Goal: Information Seeking & Learning: Learn about a topic

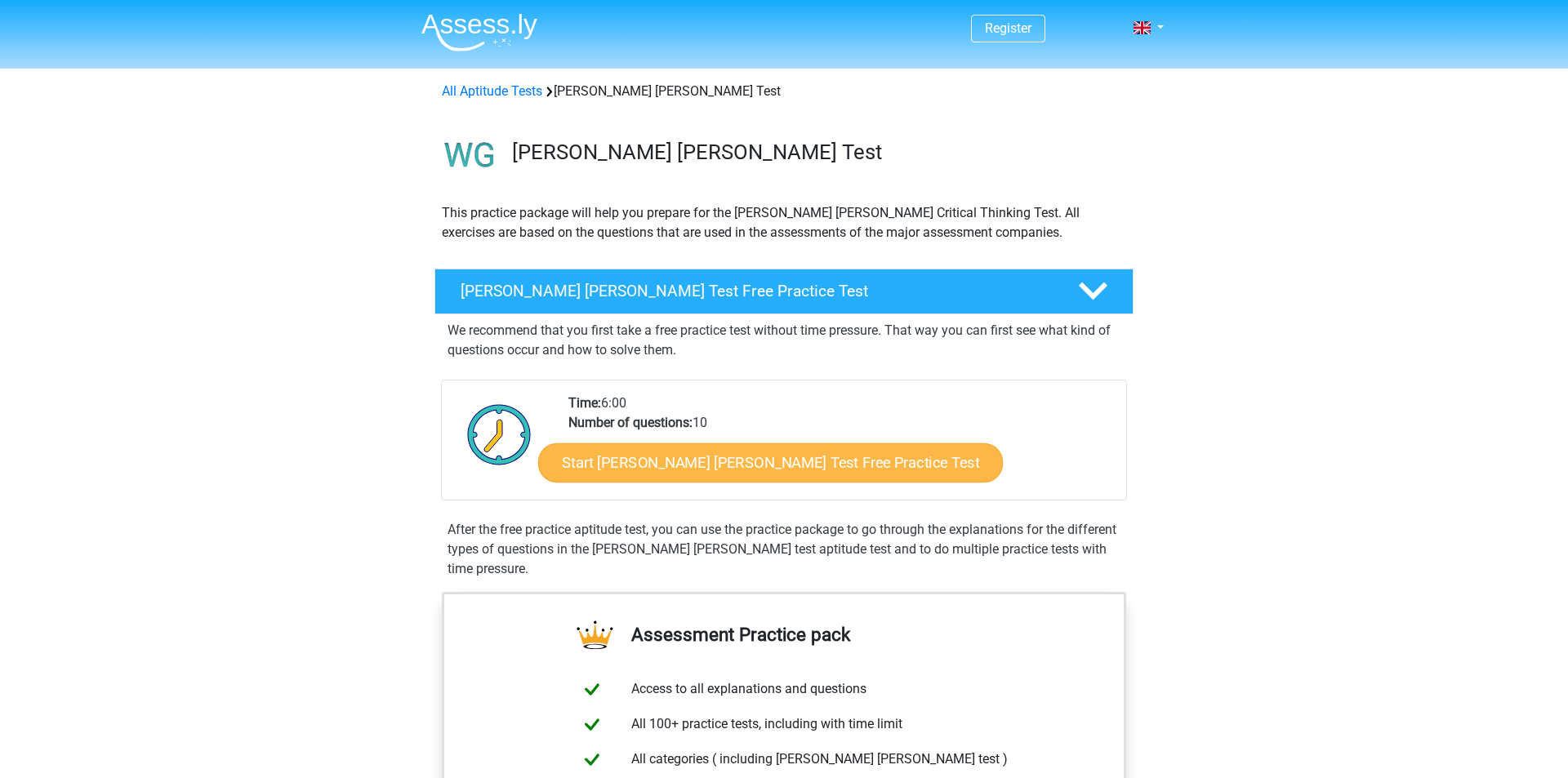
click at [736, 460] on link "Start [PERSON_NAME] [PERSON_NAME] Test Free Practice Test" at bounding box center [770, 463] width 465 height 40
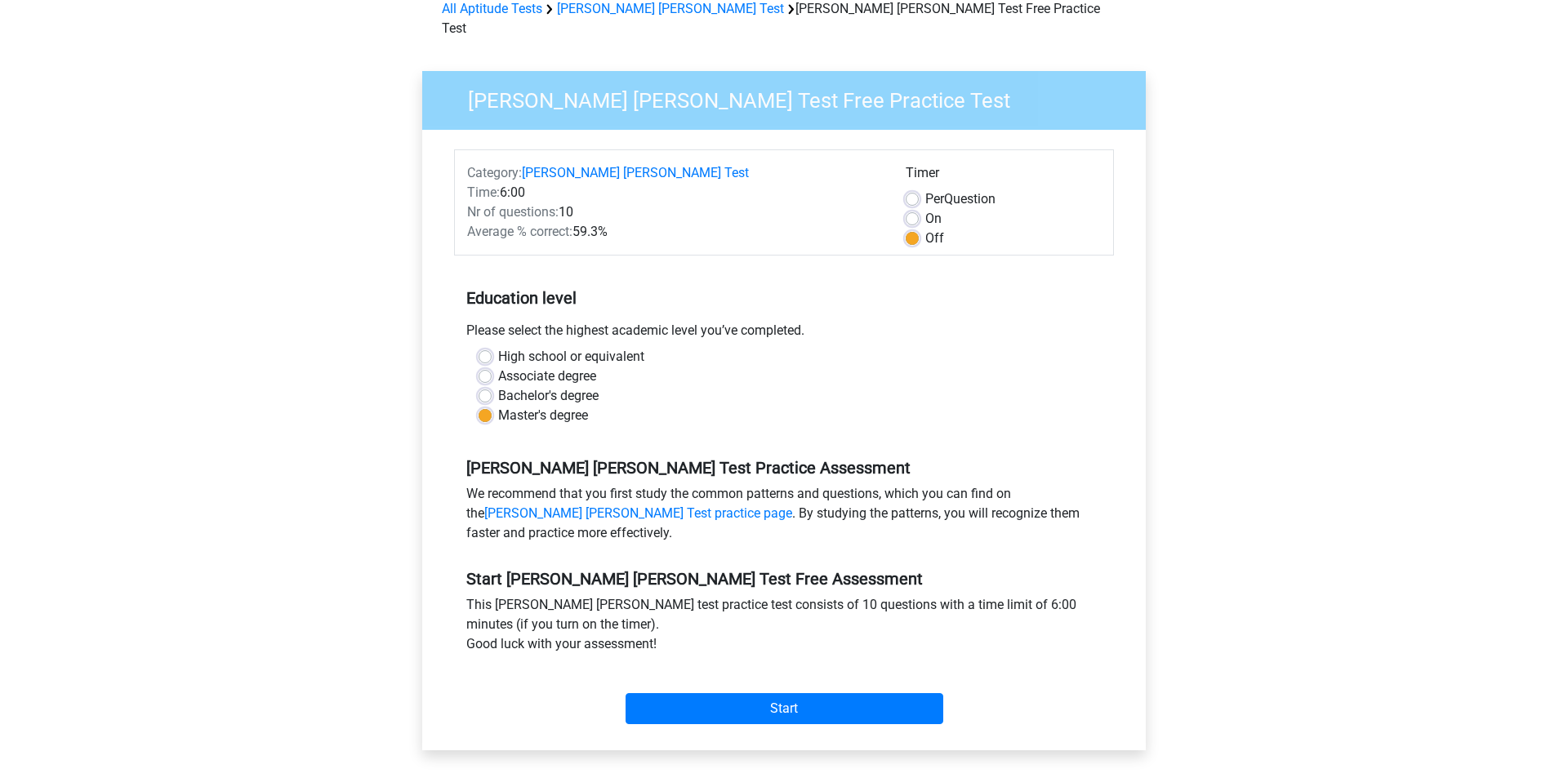
scroll to position [88, 0]
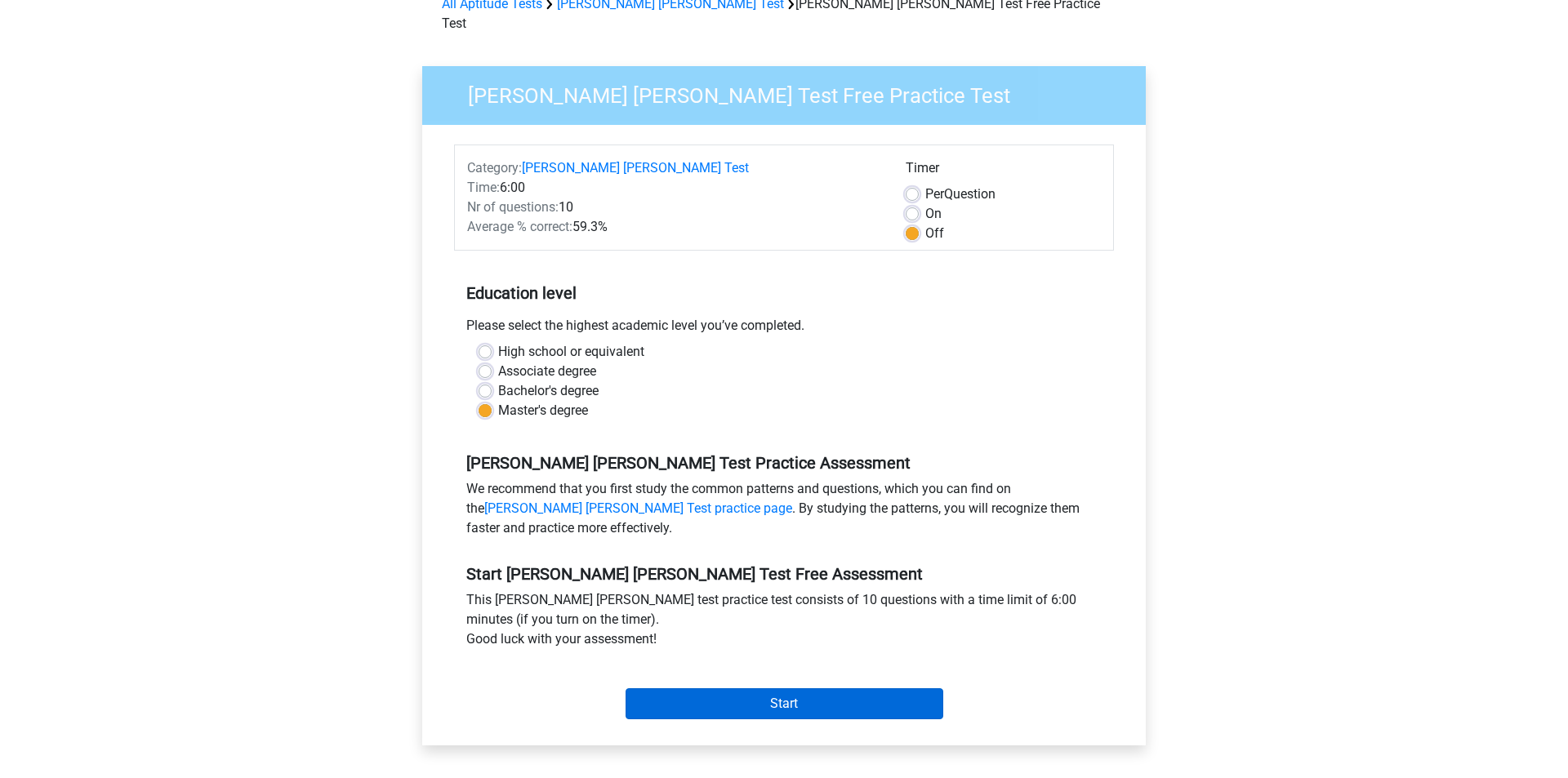
click at [756, 688] on input "Start" at bounding box center [784, 704] width 318 height 31
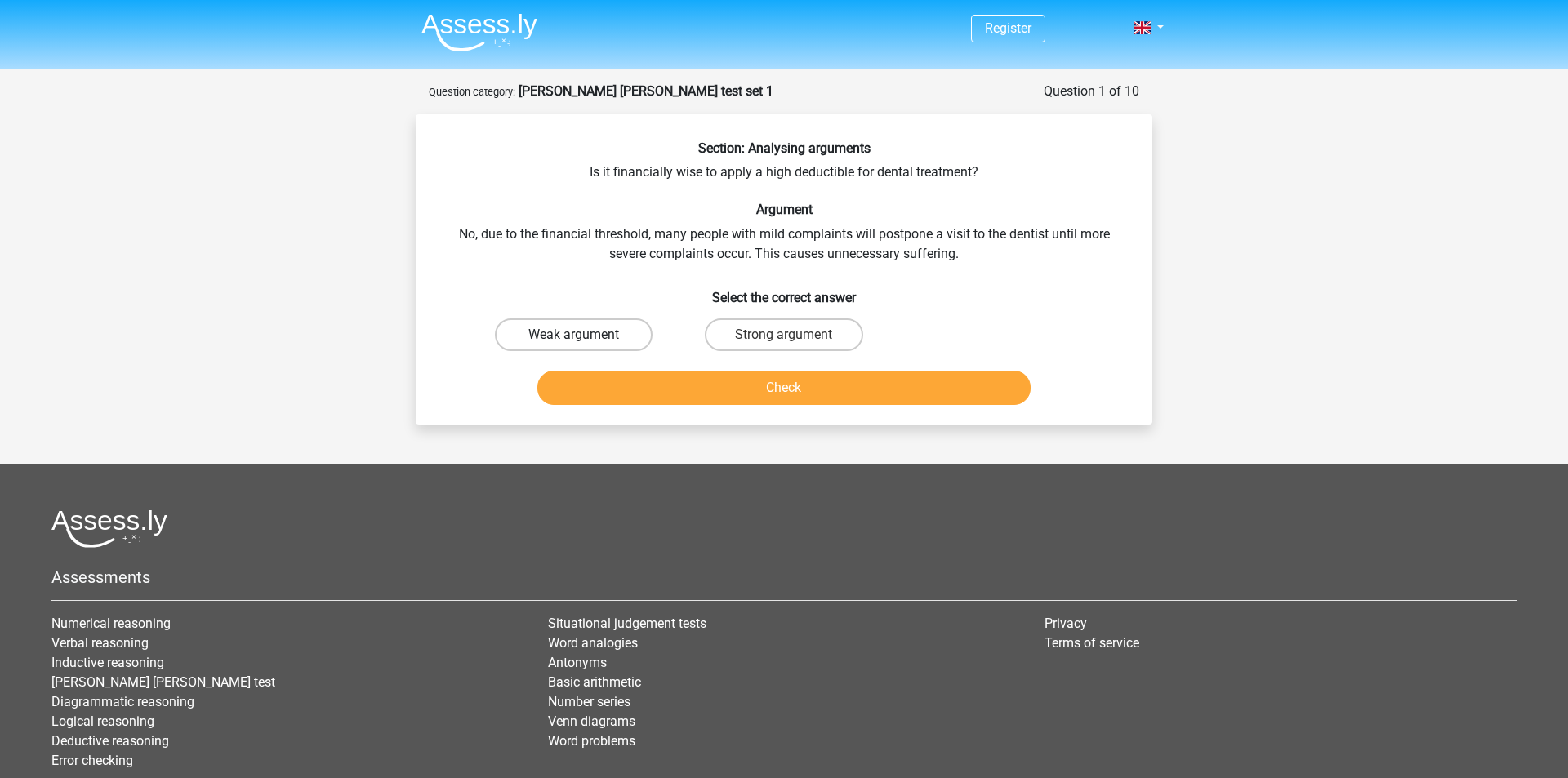
click at [546, 339] on label "Weak argument" at bounding box center [573, 335] width 157 height 33
click at [574, 339] on input "Weak argument" at bounding box center [579, 339] width 10 height 10
radio input "true"
click at [678, 381] on button "Check" at bounding box center [784, 388] width 494 height 34
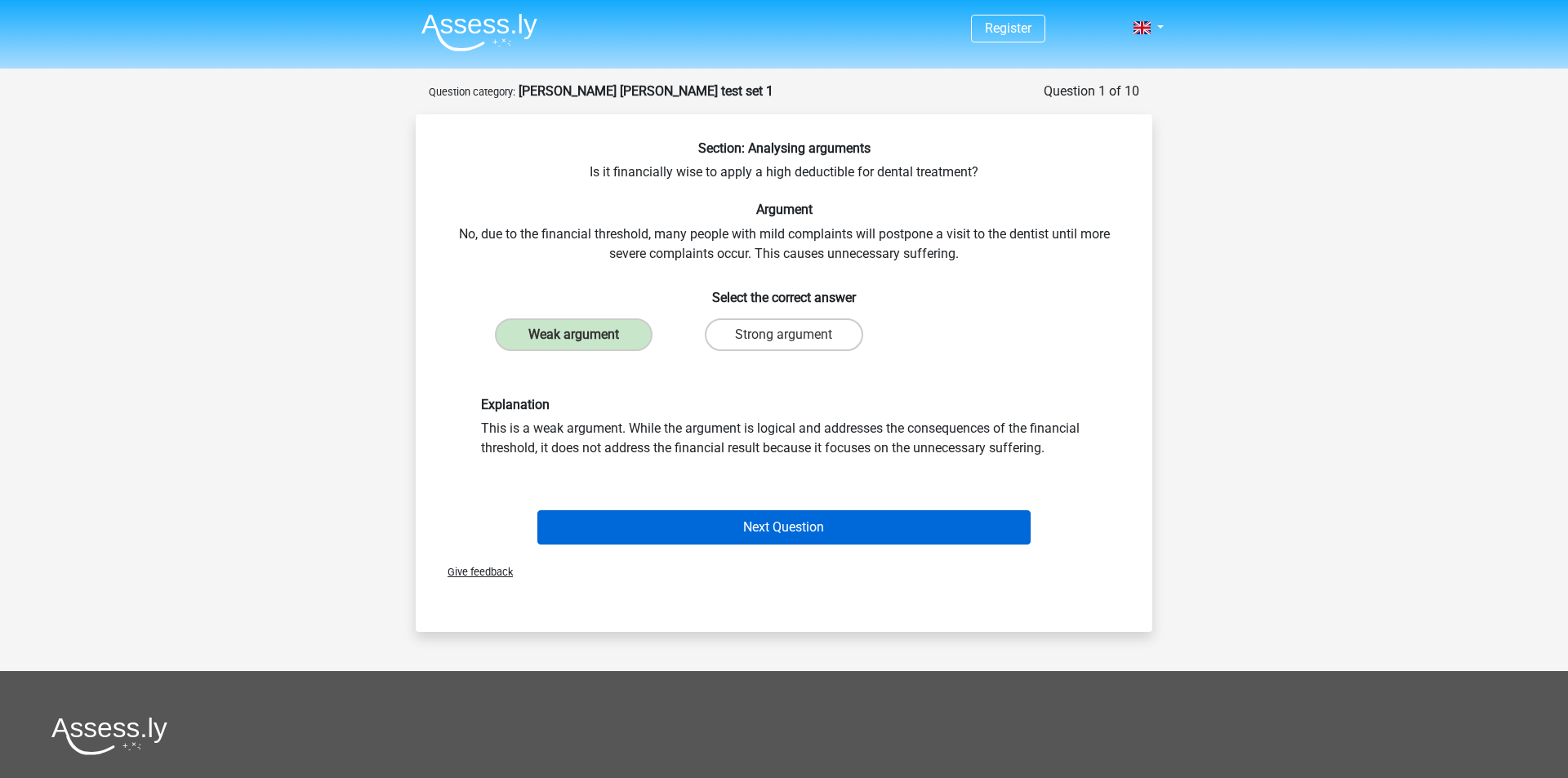
click at [654, 527] on button "Next Question" at bounding box center [784, 527] width 494 height 34
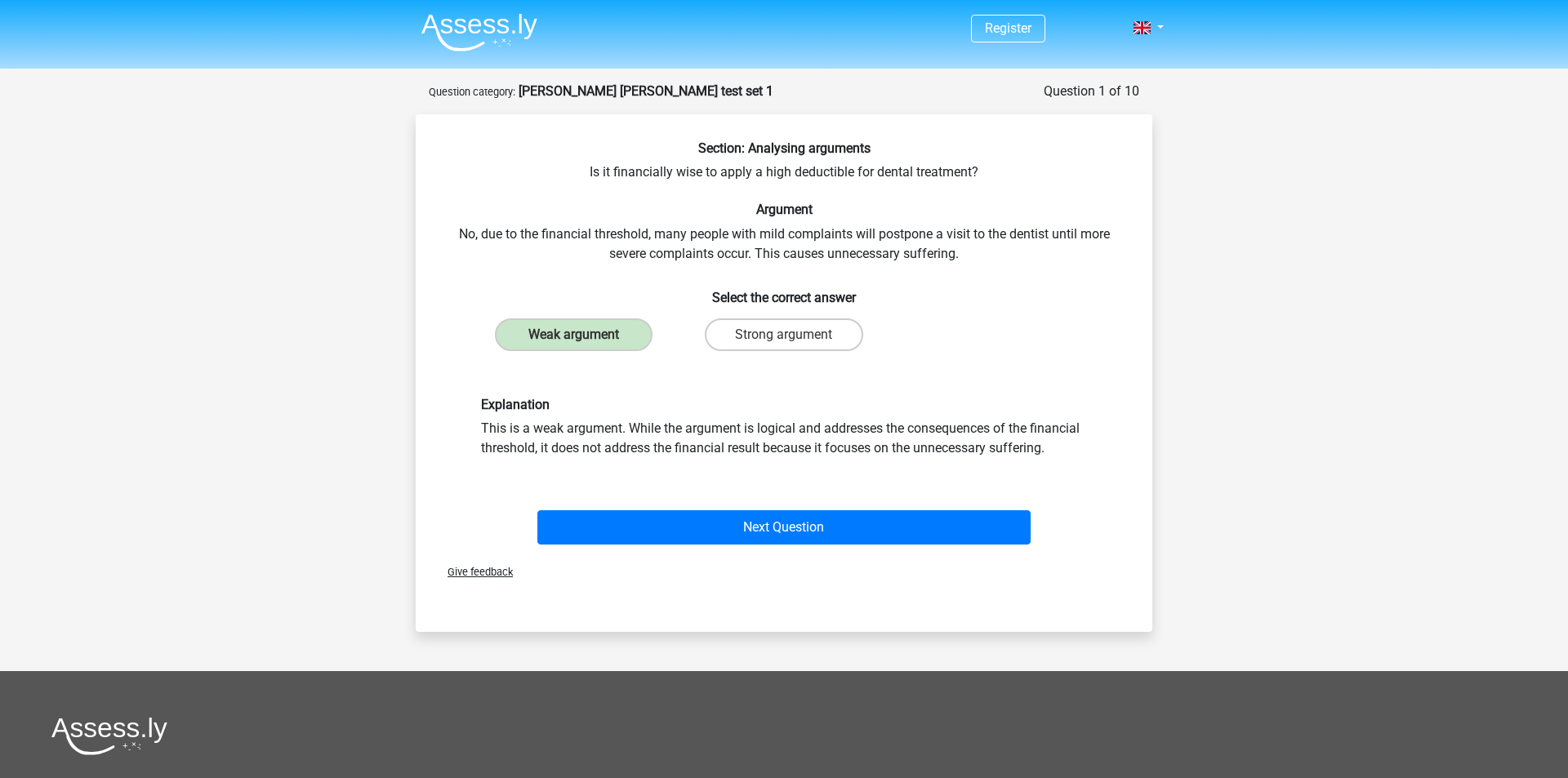
scroll to position [82, 0]
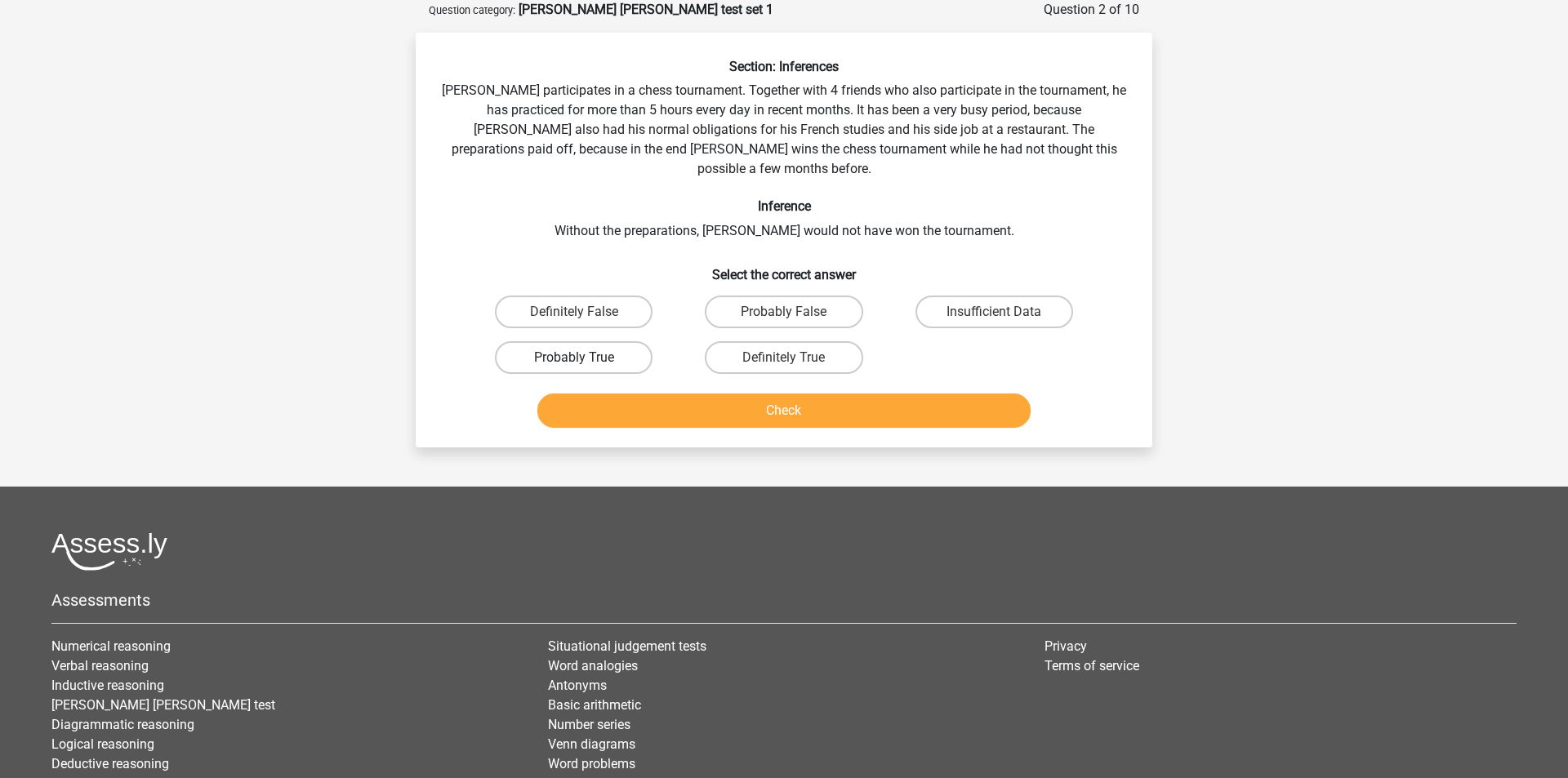
click at [623, 341] on label "Probably True" at bounding box center [573, 357] width 157 height 33
click at [585, 357] on input "Probably True" at bounding box center [579, 362] width 10 height 10
radio input "true"
click at [760, 393] on button "Check" at bounding box center [784, 410] width 494 height 34
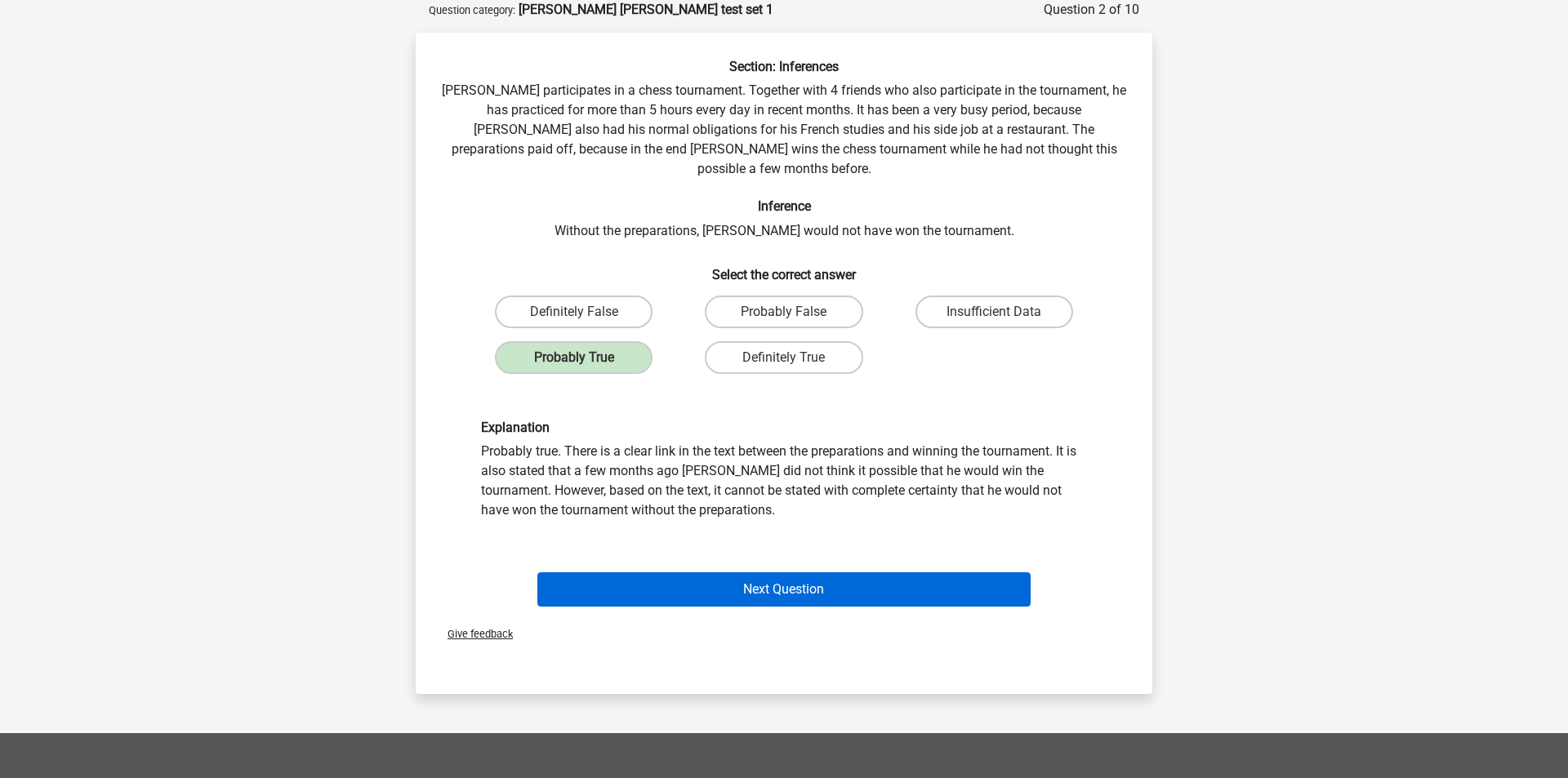
click at [872, 572] on button "Next Question" at bounding box center [784, 589] width 494 height 34
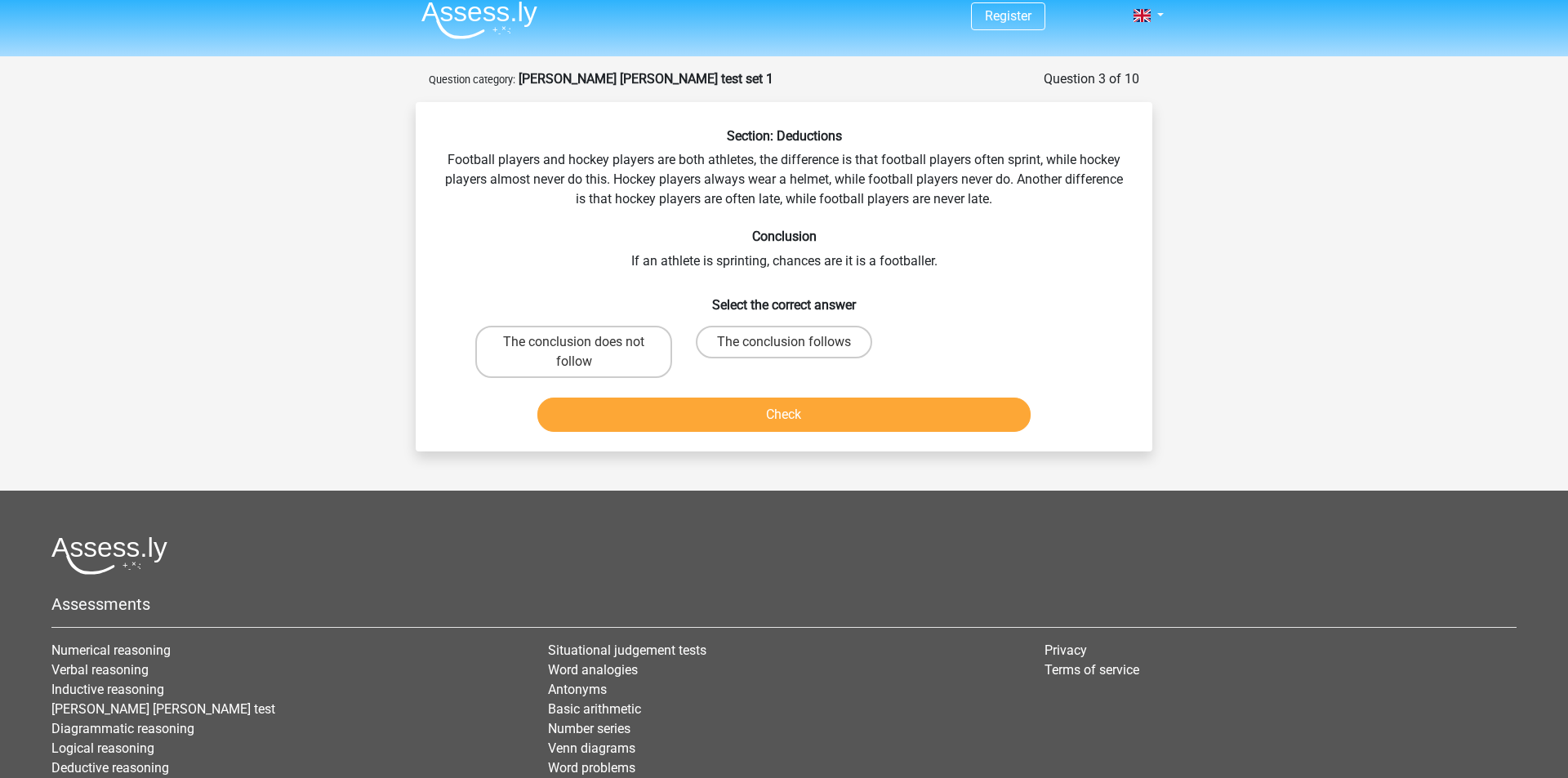
scroll to position [7, 0]
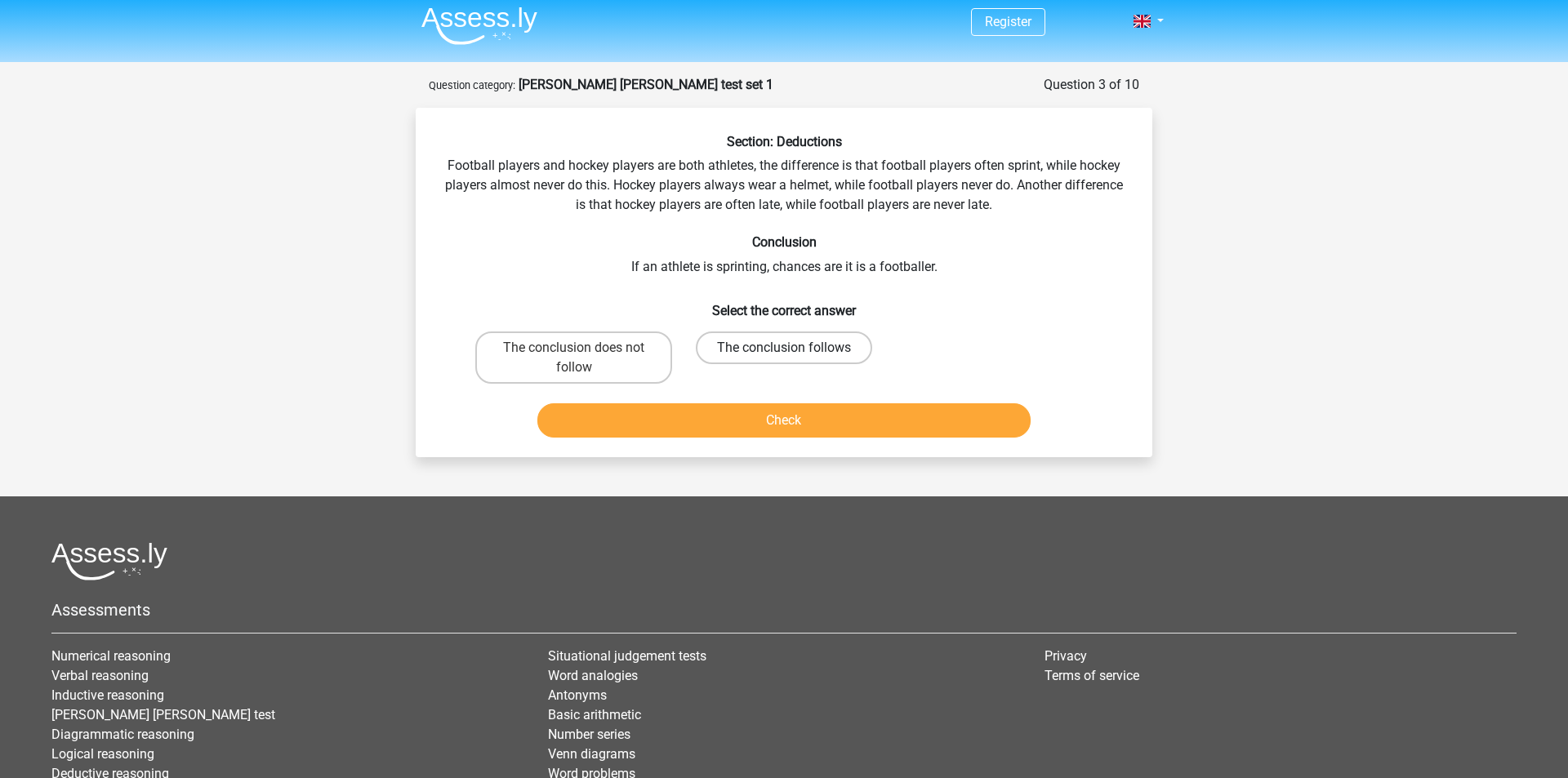
click at [776, 349] on label "The conclusion follows" at bounding box center [784, 348] width 176 height 33
click at [784, 349] on input "The conclusion follows" at bounding box center [788, 353] width 10 height 10
radio input "true"
click at [827, 430] on button "Check" at bounding box center [784, 421] width 494 height 34
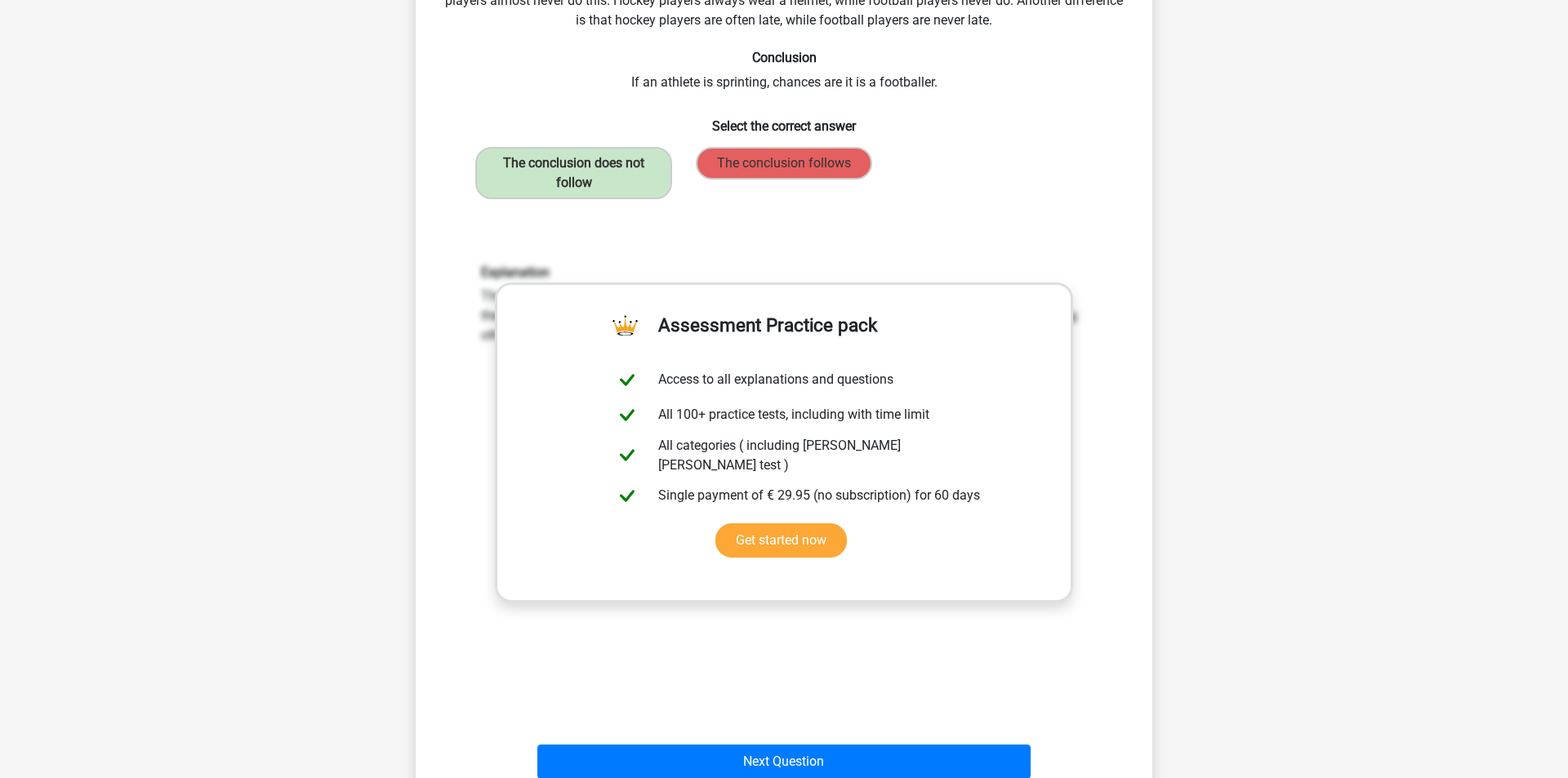
scroll to position [270, 0]
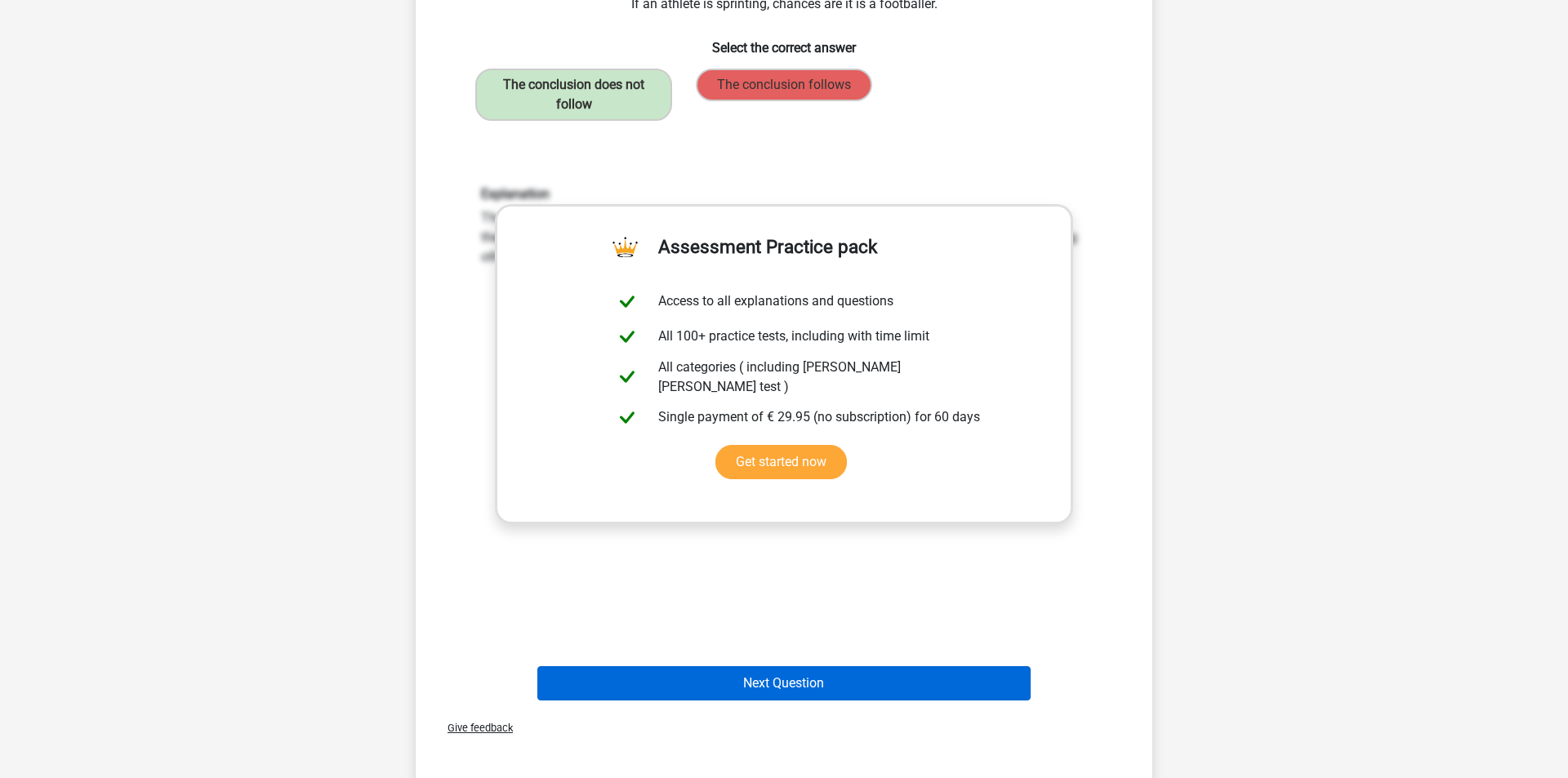
click at [784, 681] on button "Next Question" at bounding box center [784, 684] width 494 height 34
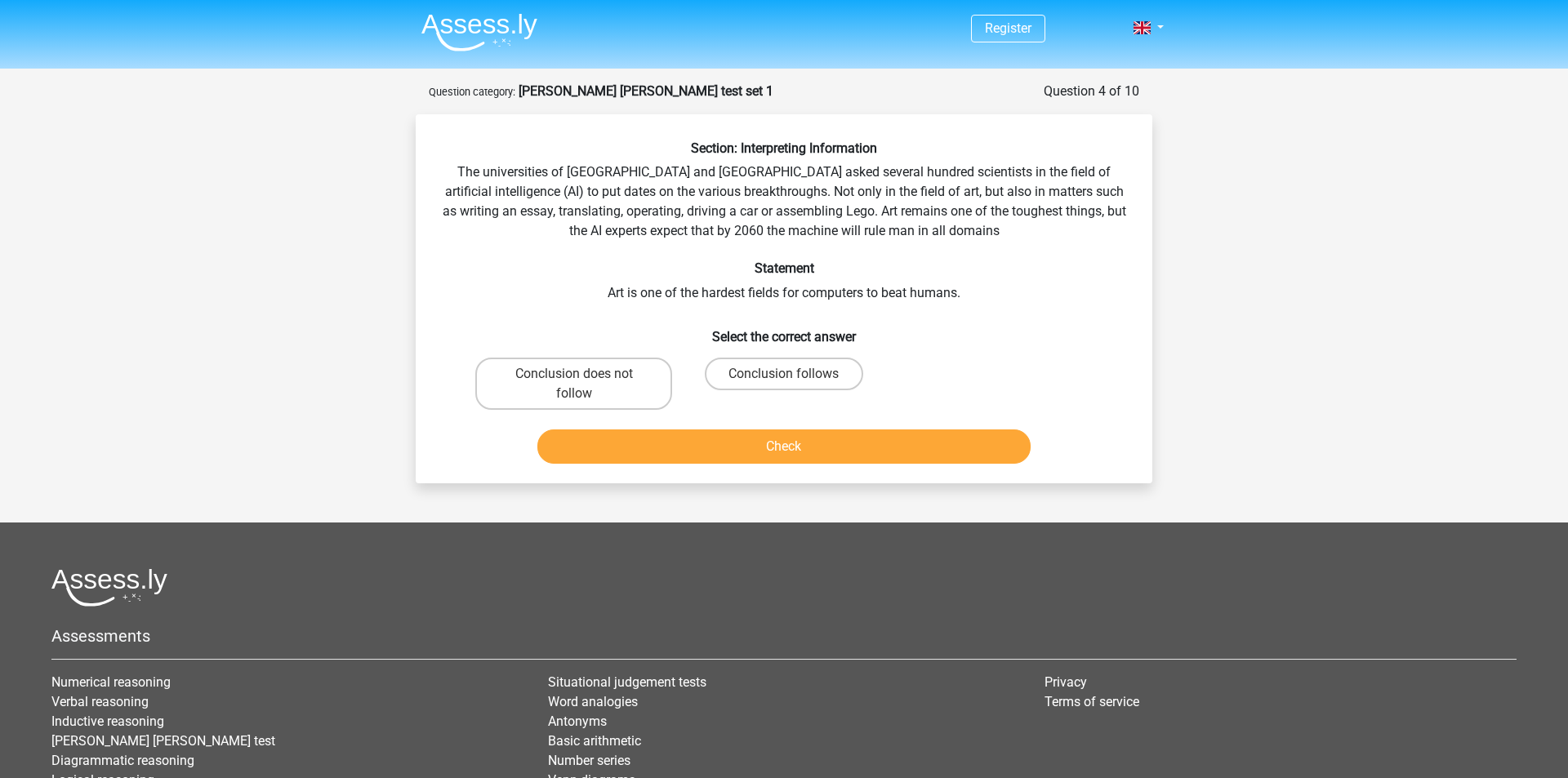
scroll to position [1, 0]
click at [840, 369] on label "Conclusion follows" at bounding box center [783, 372] width 157 height 33
click at [795, 373] on input "Conclusion follows" at bounding box center [788, 378] width 10 height 10
radio input "true"
click at [877, 437] on button "Check" at bounding box center [784, 446] width 494 height 34
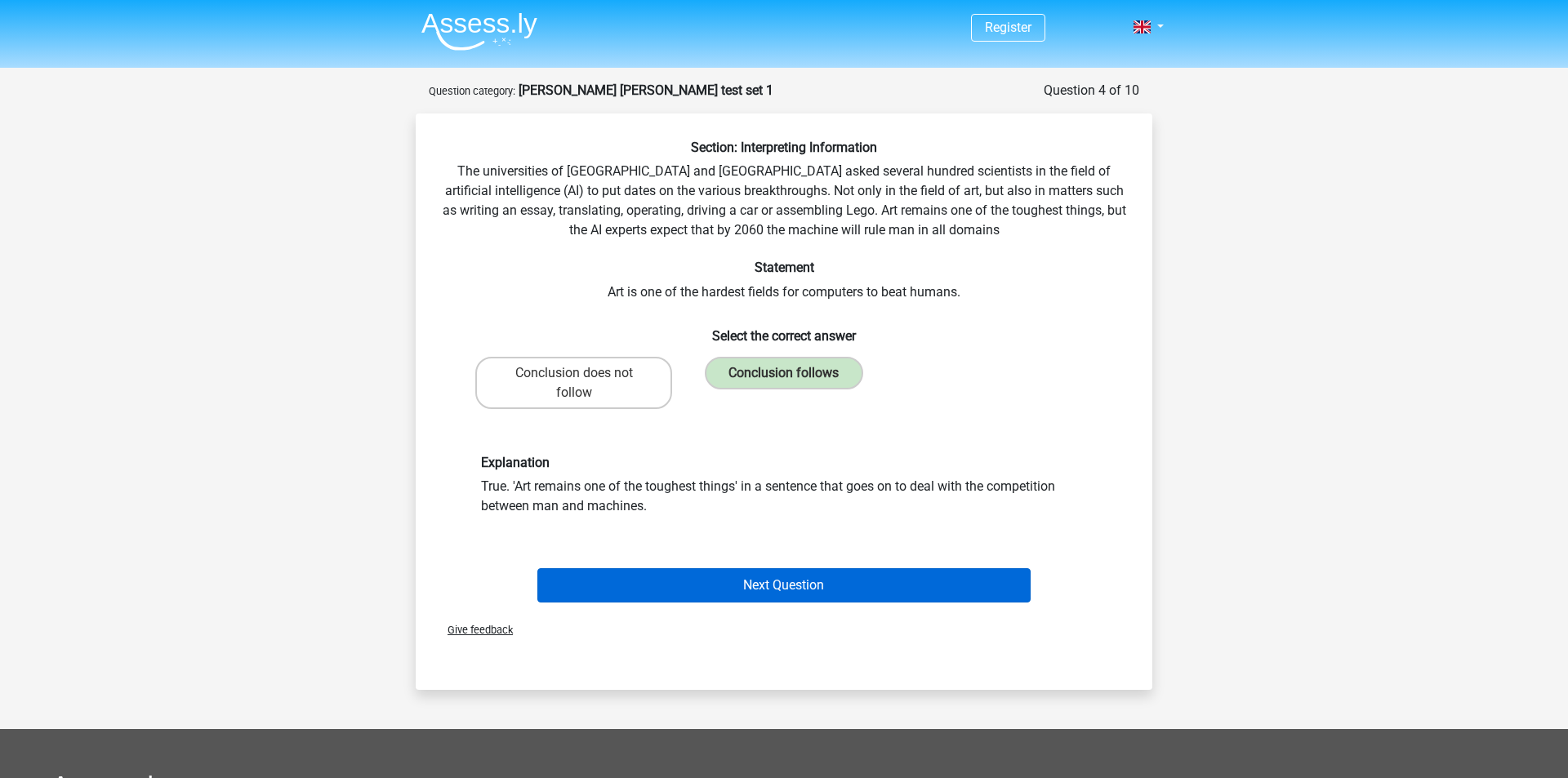
drag, startPoint x: 753, startPoint y: 595, endPoint x: 769, endPoint y: 592, distance: 16.3
click at [753, 595] on button "Next Question" at bounding box center [784, 586] width 494 height 34
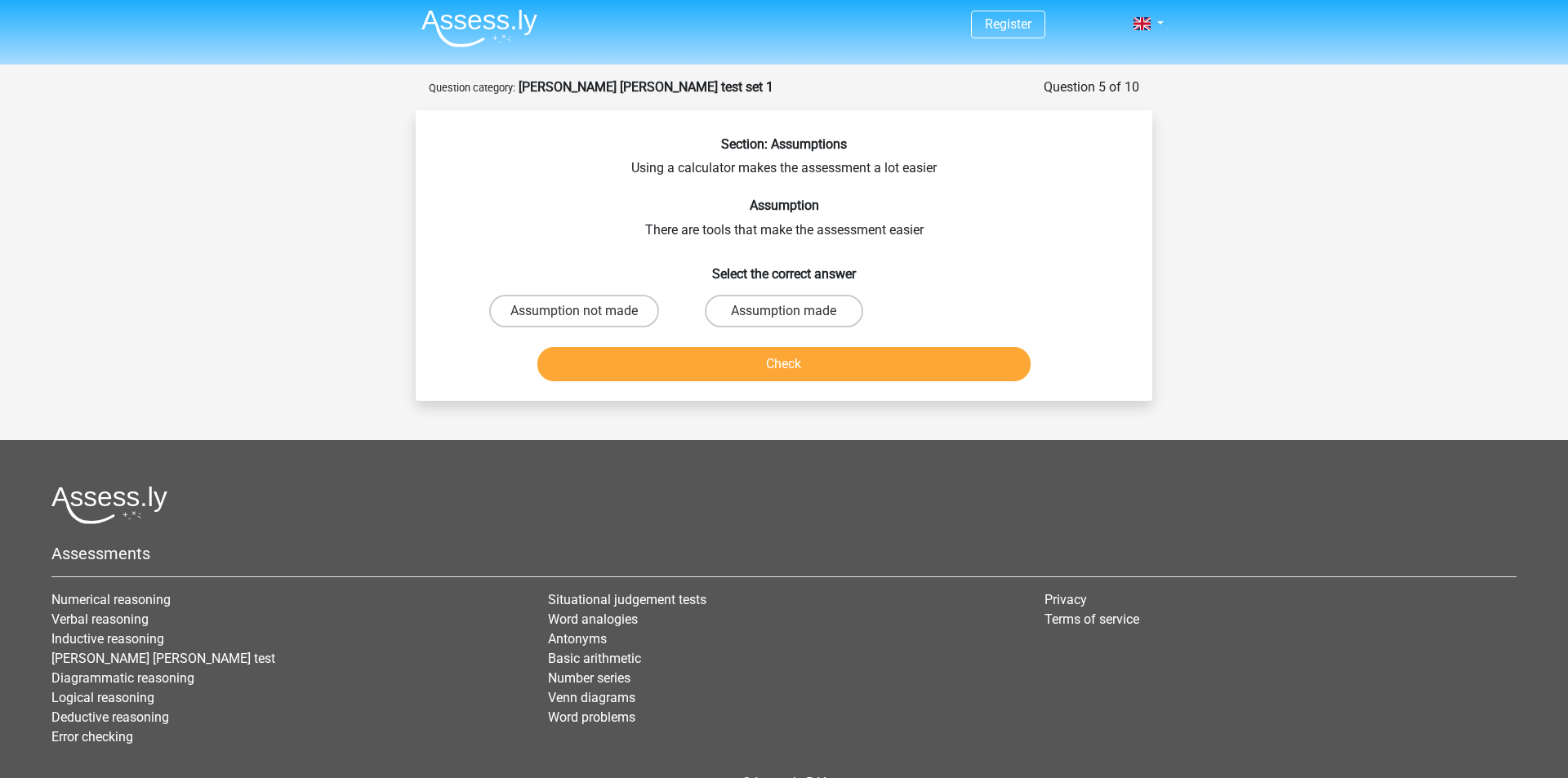
scroll to position [0, 0]
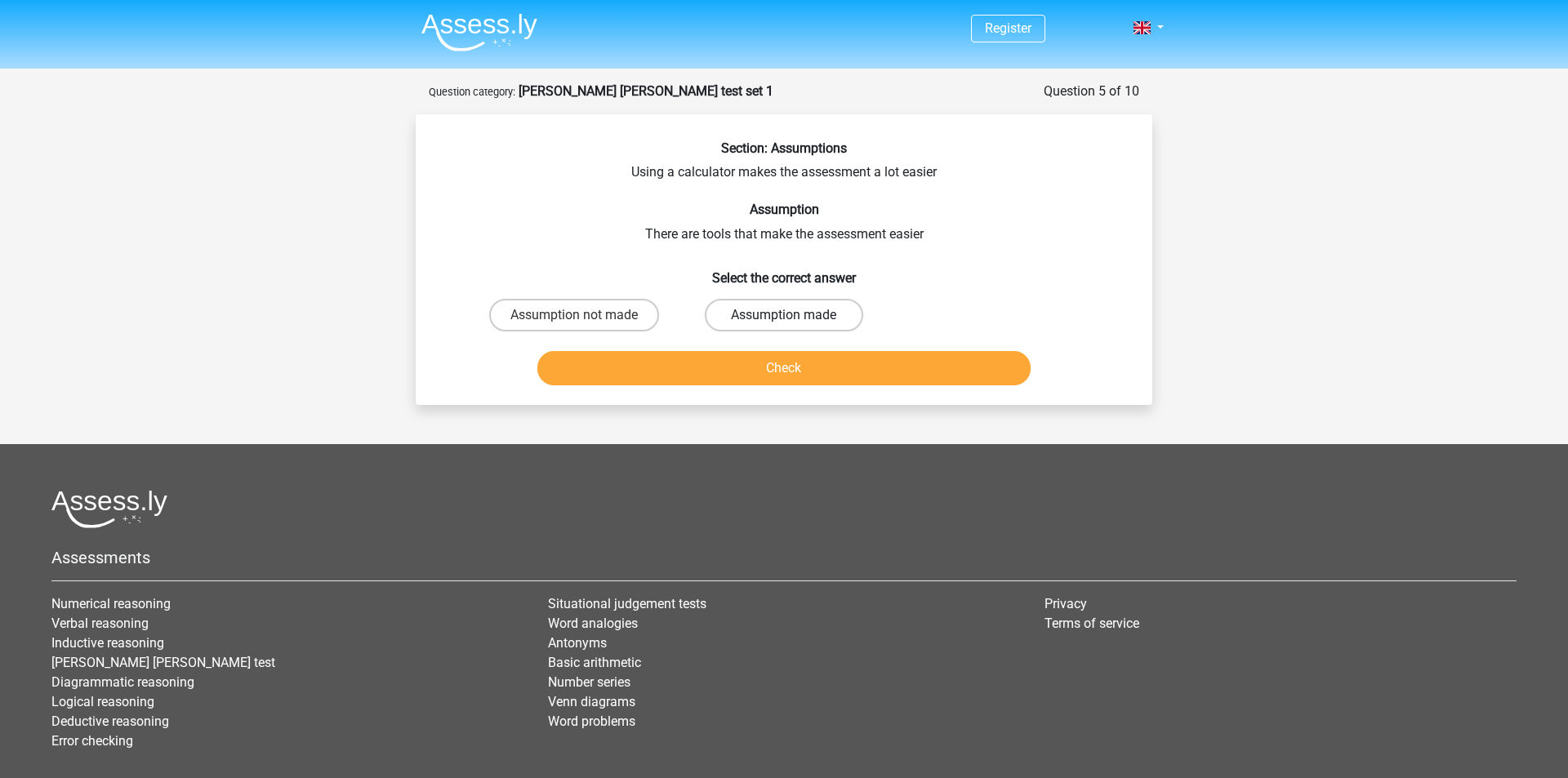
click at [813, 321] on label "Assumption made" at bounding box center [783, 315] width 157 height 33
click at [795, 321] on input "Assumption made" at bounding box center [788, 320] width 10 height 10
radio input "true"
click at [843, 360] on button "Check" at bounding box center [784, 368] width 494 height 34
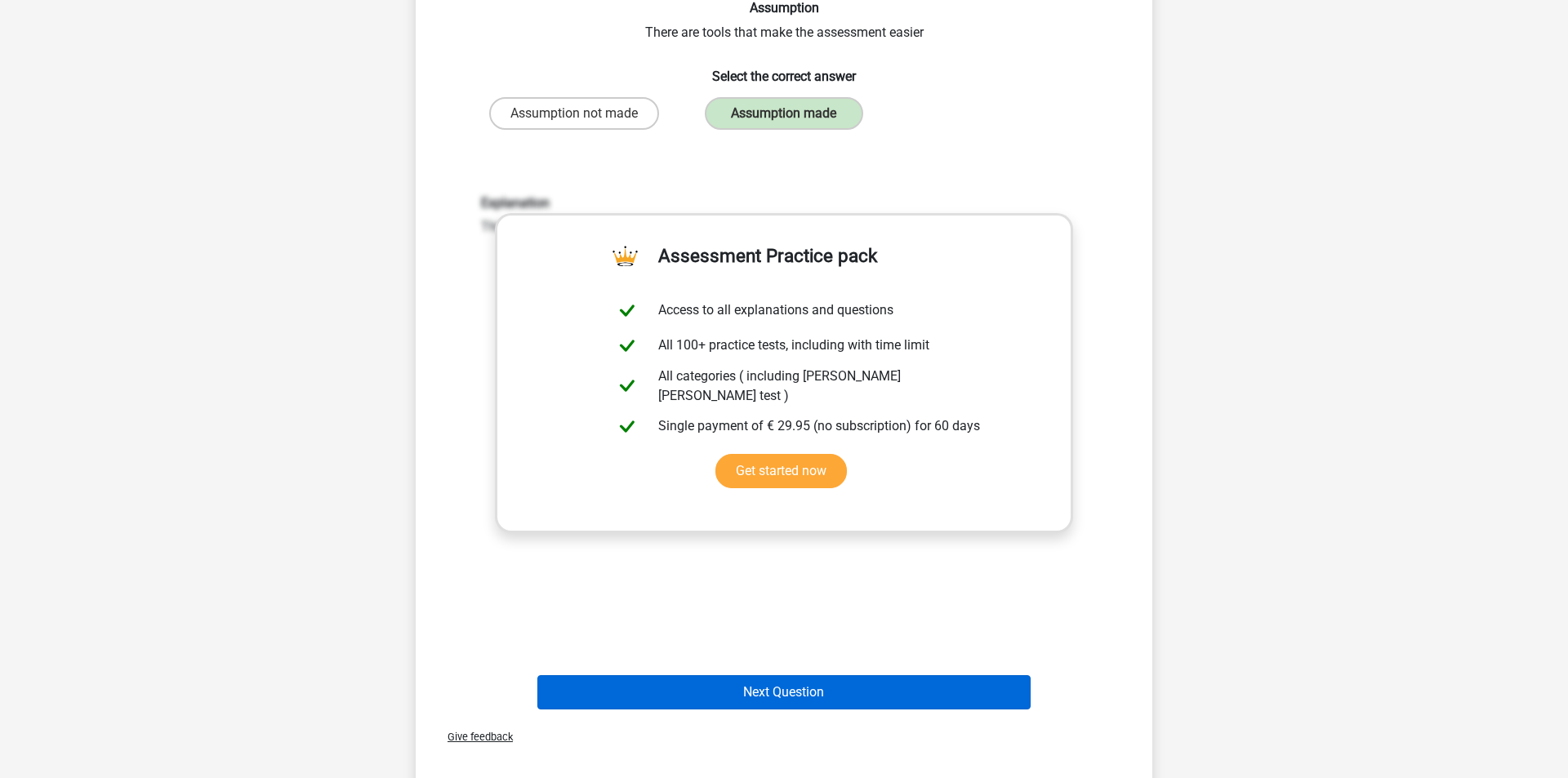
scroll to position [205, 0]
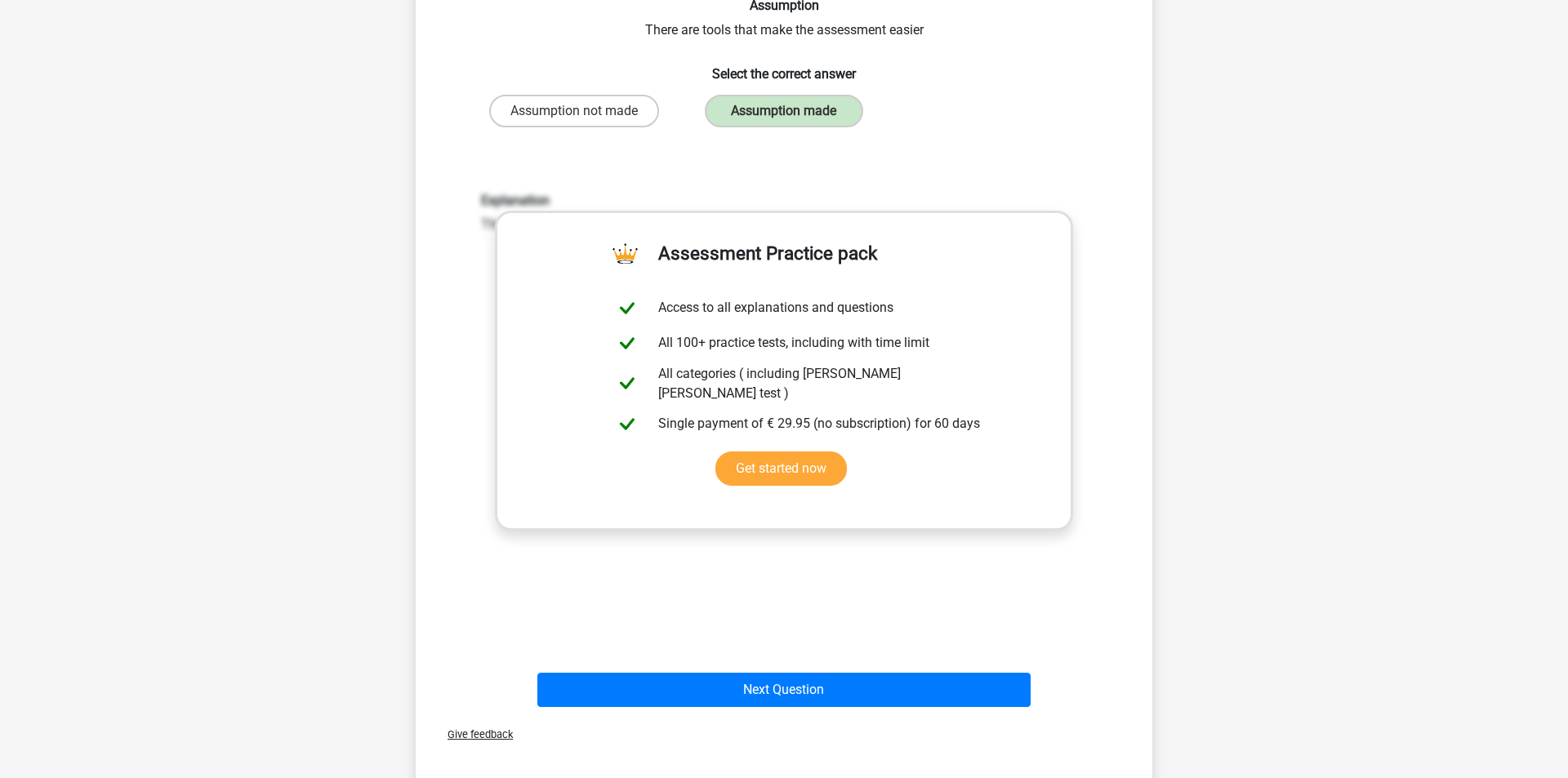
click at [784, 670] on div "Next Question" at bounding box center [784, 687] width 685 height 54
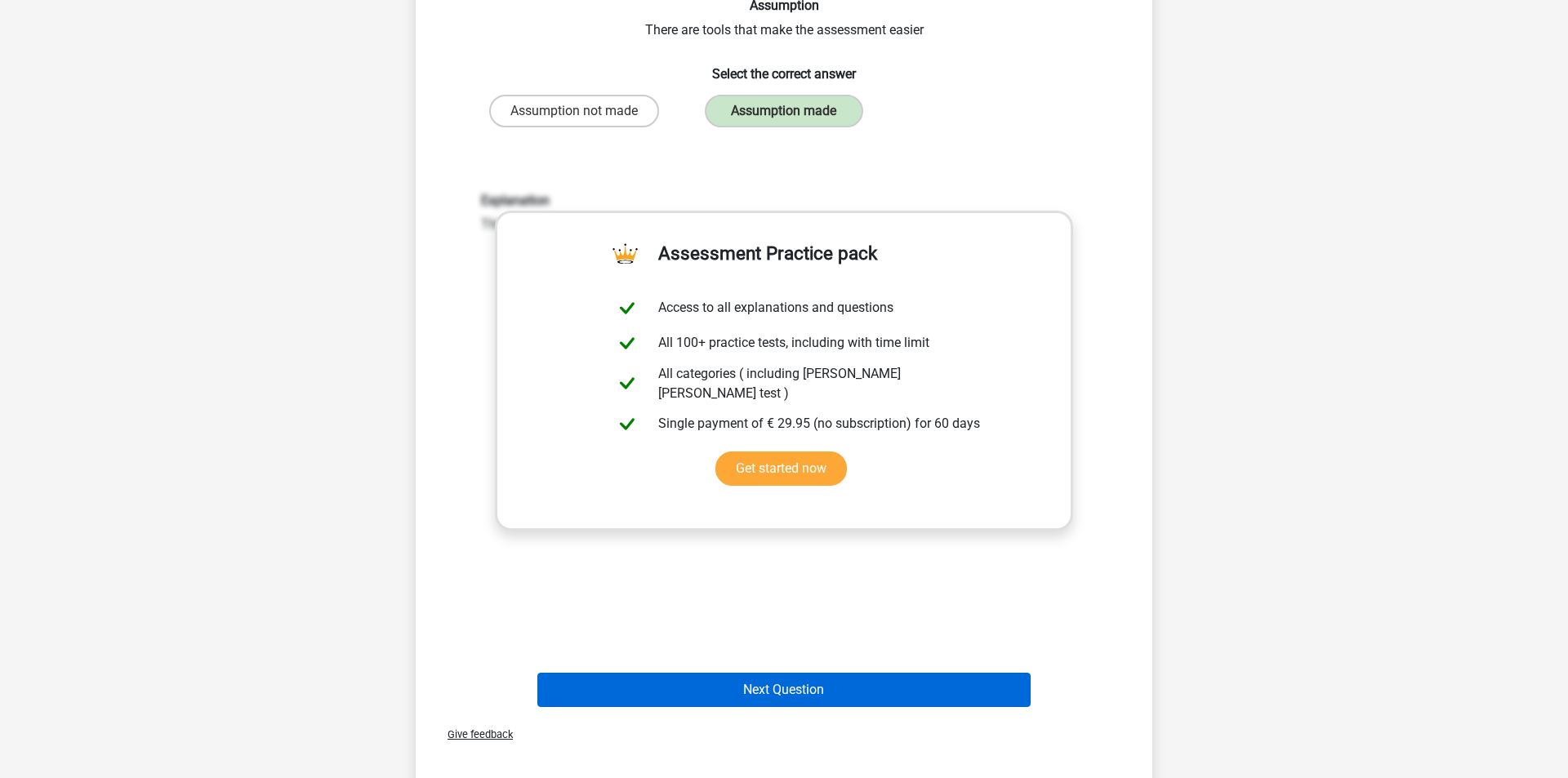
click at [900, 703] on button "Next Question" at bounding box center [784, 690] width 494 height 34
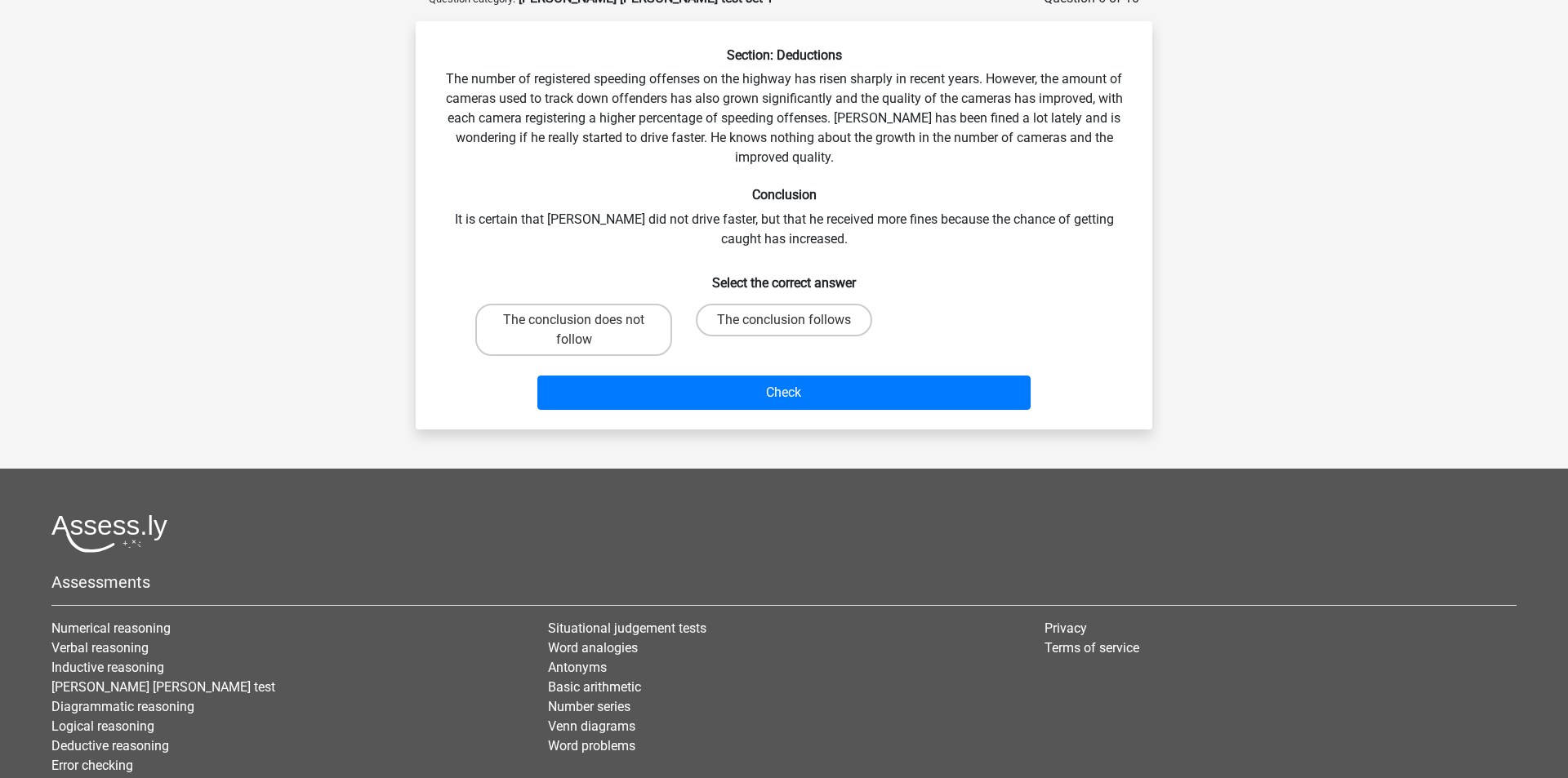
scroll to position [82, 0]
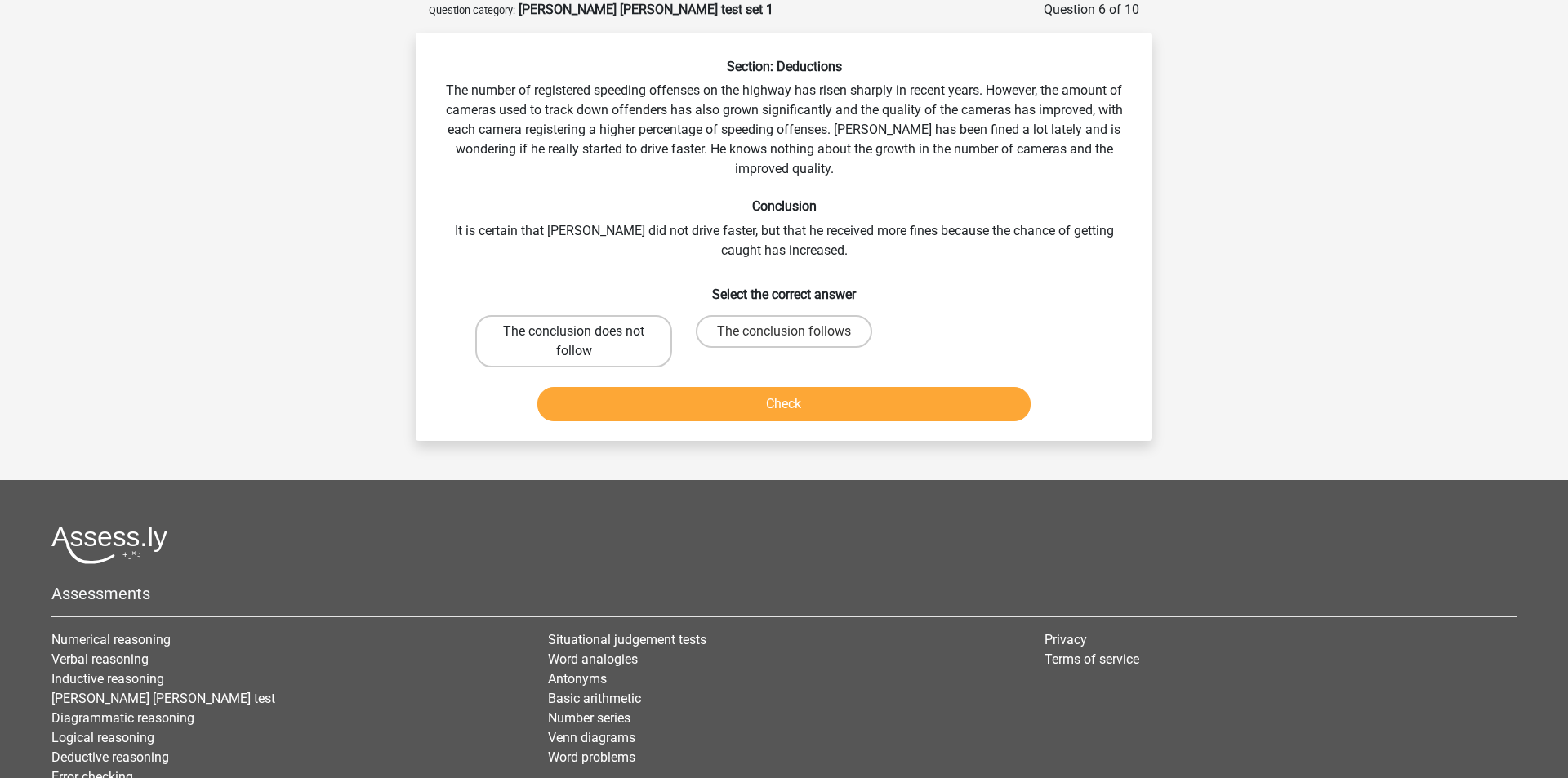
click at [534, 348] on label "The conclusion does not follow" at bounding box center [573, 340] width 197 height 52
click at [574, 342] on input "The conclusion does not follow" at bounding box center [579, 337] width 10 height 10
radio input "true"
click at [646, 417] on button "Check" at bounding box center [784, 405] width 494 height 34
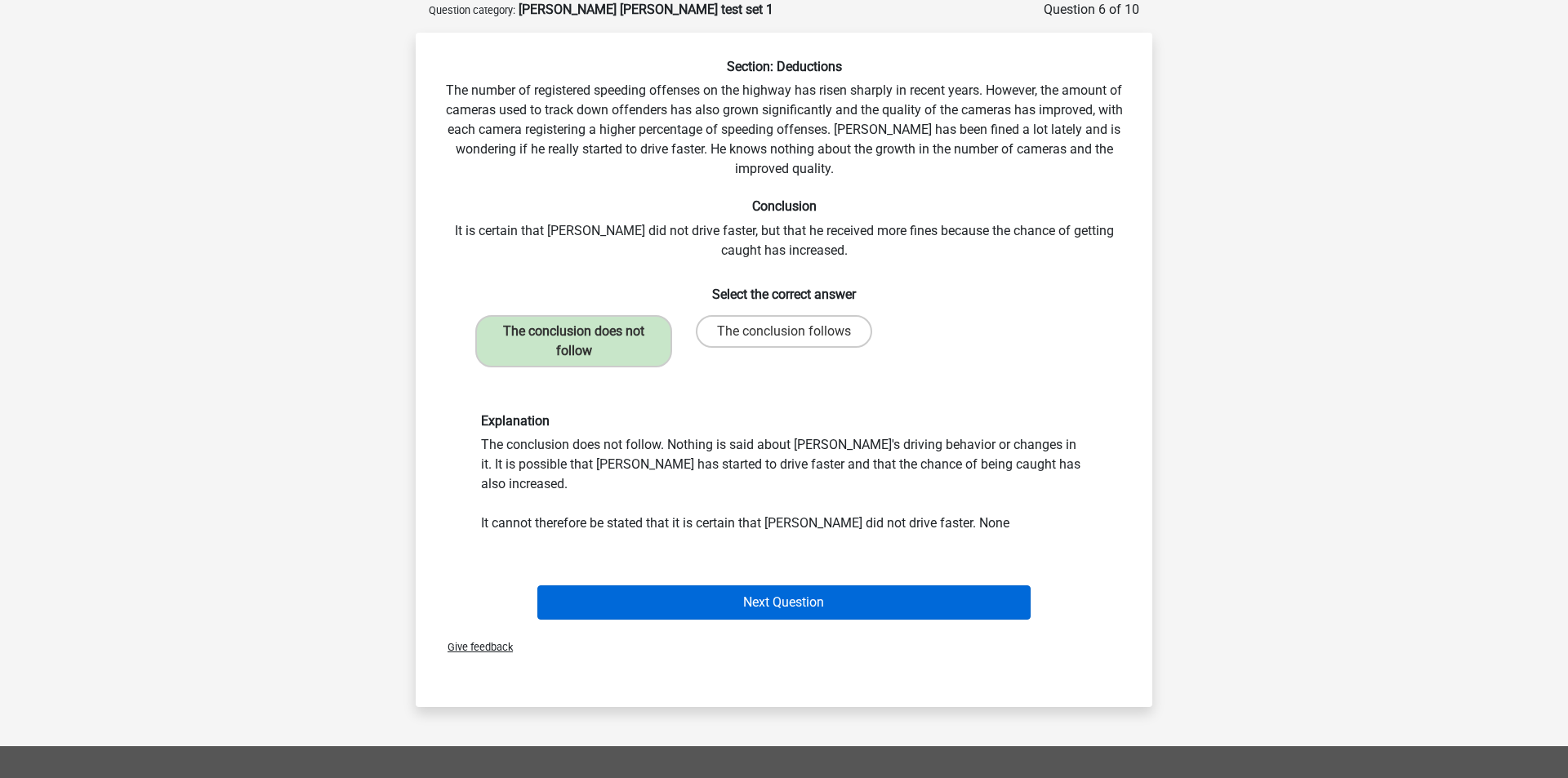
click at [748, 588] on button "Next Question" at bounding box center [784, 603] width 494 height 34
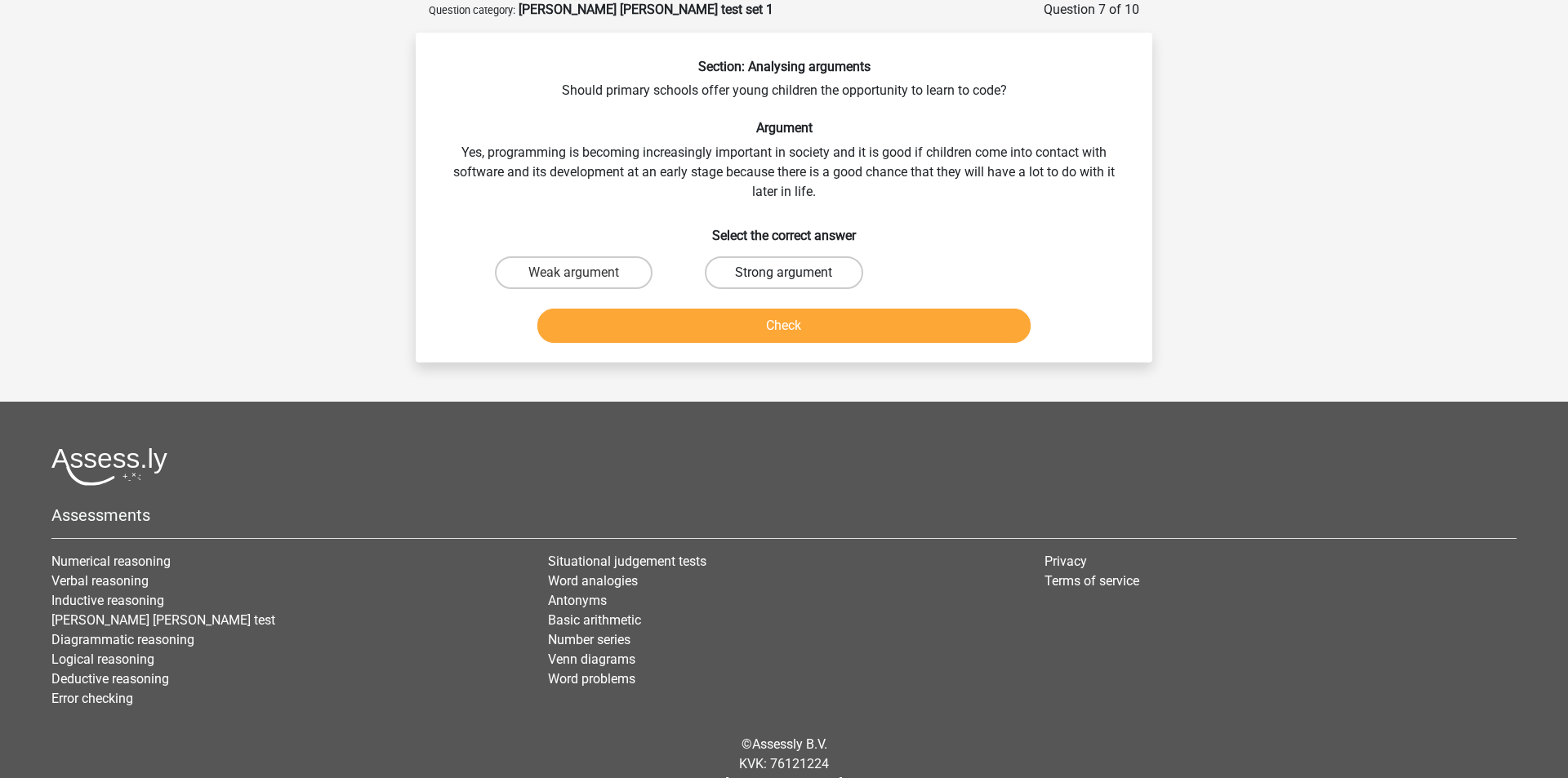
click at [804, 277] on label "Strong argument" at bounding box center [783, 273] width 157 height 33
click at [795, 277] on input "Strong argument" at bounding box center [788, 277] width 10 height 10
radio input "true"
click at [804, 326] on button "Check" at bounding box center [784, 325] width 494 height 34
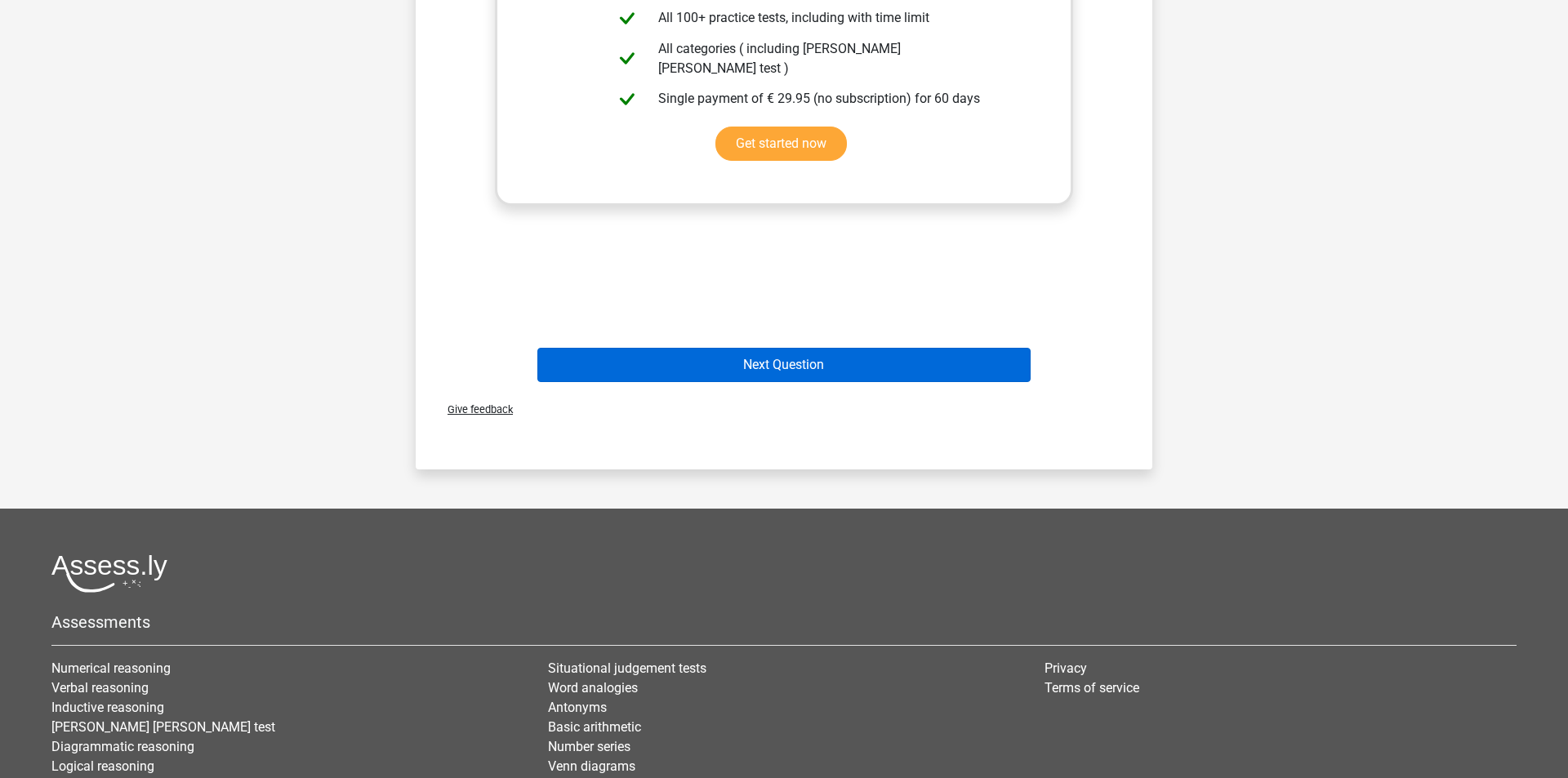
click at [796, 370] on button "Next Question" at bounding box center [784, 365] width 494 height 34
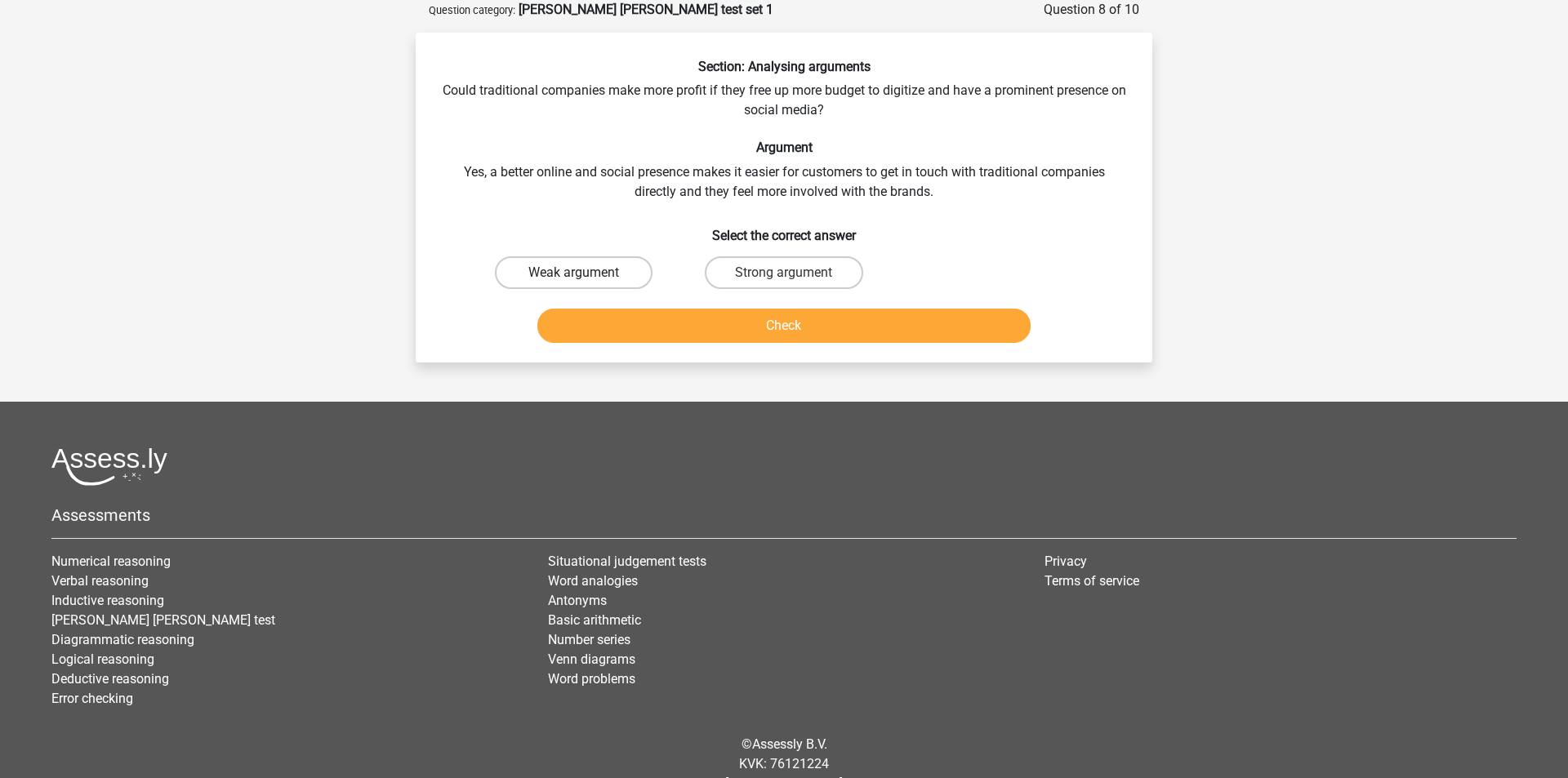
click at [544, 271] on label "Weak argument" at bounding box center [573, 273] width 157 height 33
click at [574, 273] on input "Weak argument" at bounding box center [579, 277] width 10 height 10
radio input "true"
click at [793, 321] on button "Check" at bounding box center [784, 325] width 494 height 34
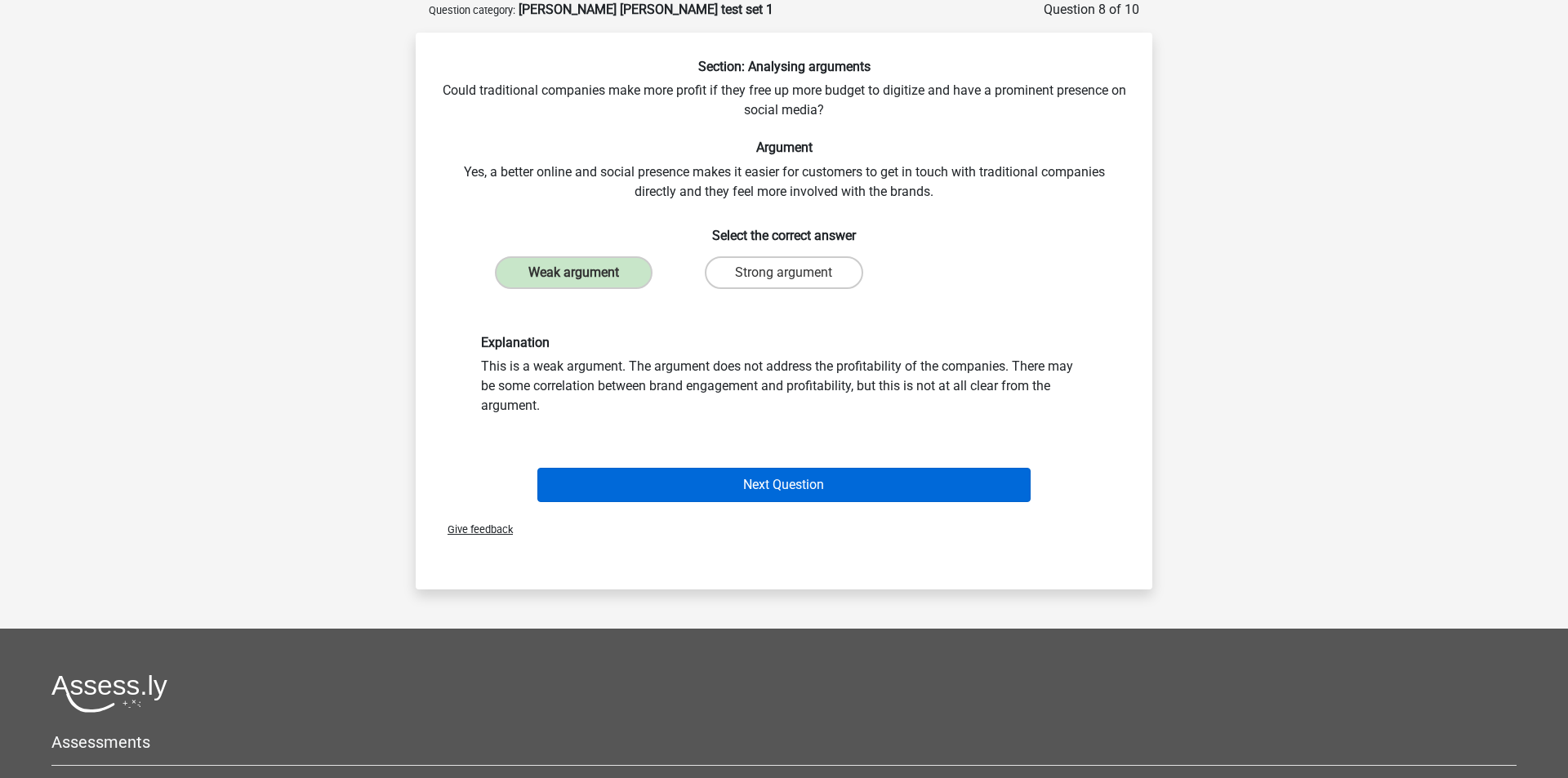
click at [780, 481] on button "Next Question" at bounding box center [784, 485] width 494 height 34
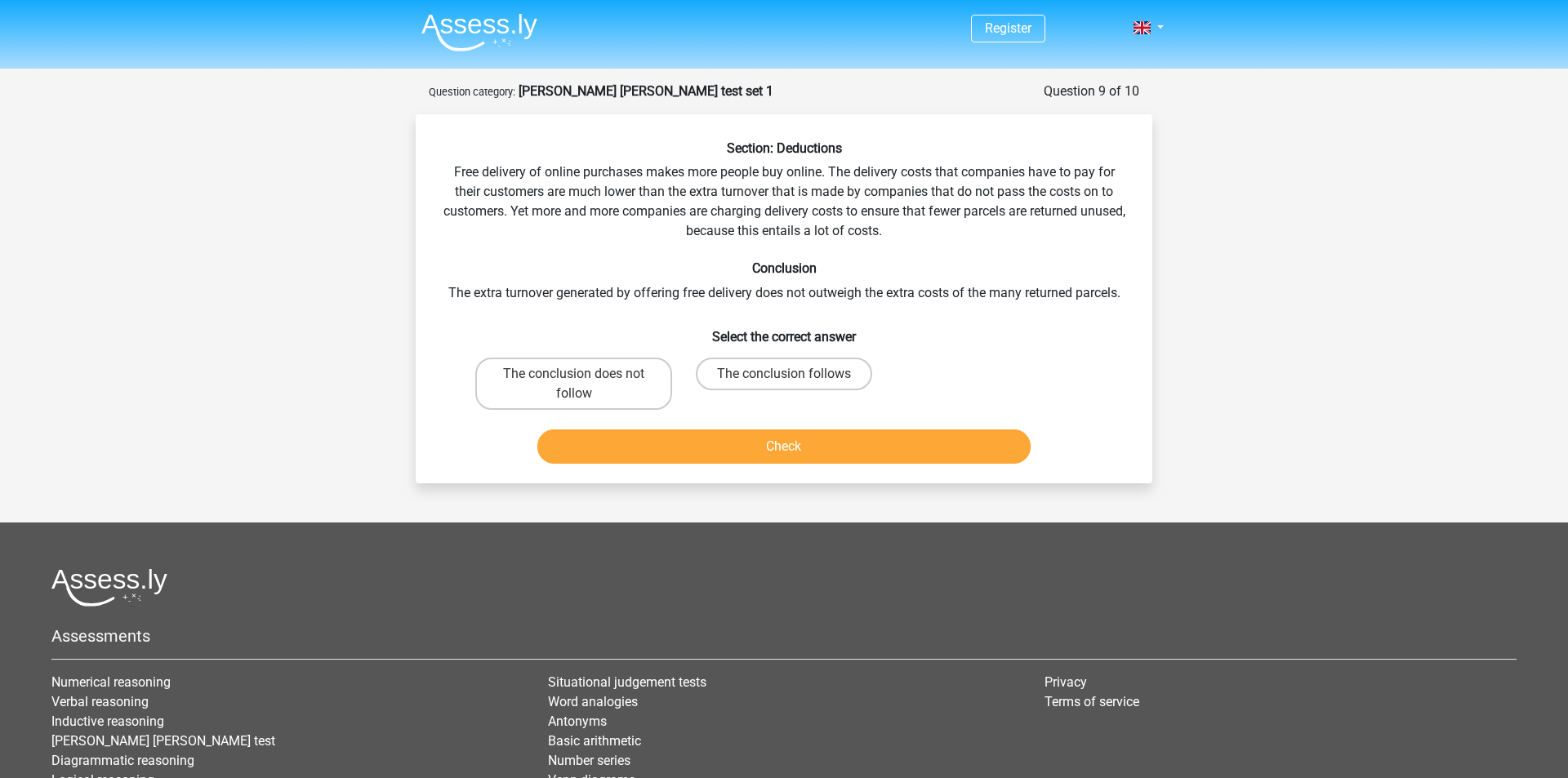
scroll to position [0, 0]
click at [543, 398] on label "The conclusion does not follow" at bounding box center [573, 383] width 197 height 52
click at [574, 385] on input "The conclusion does not follow" at bounding box center [579, 379] width 10 height 10
radio input "true"
click at [703, 445] on button "Check" at bounding box center [784, 447] width 494 height 34
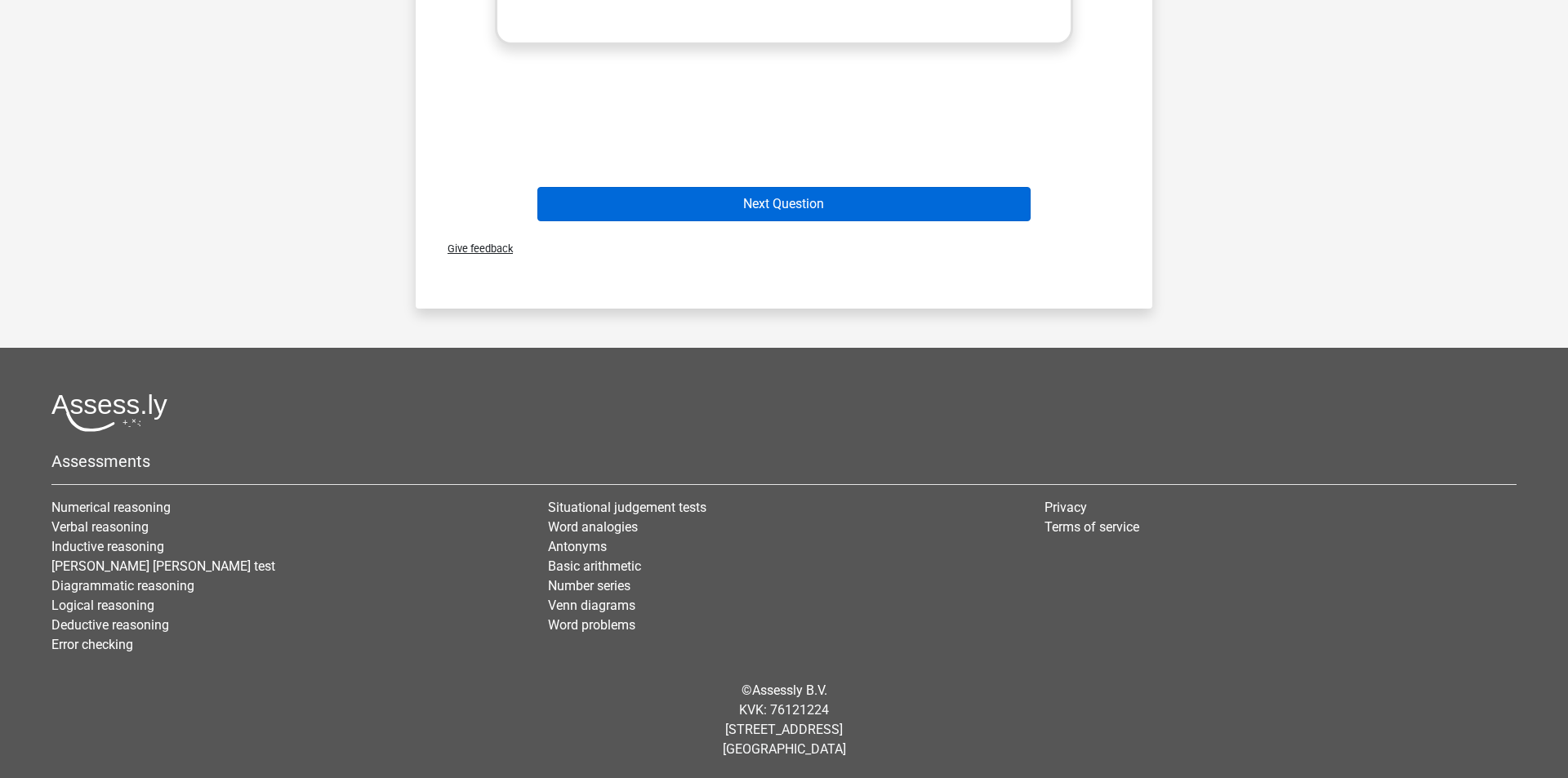
click at [690, 198] on button "Next Question" at bounding box center [784, 204] width 494 height 34
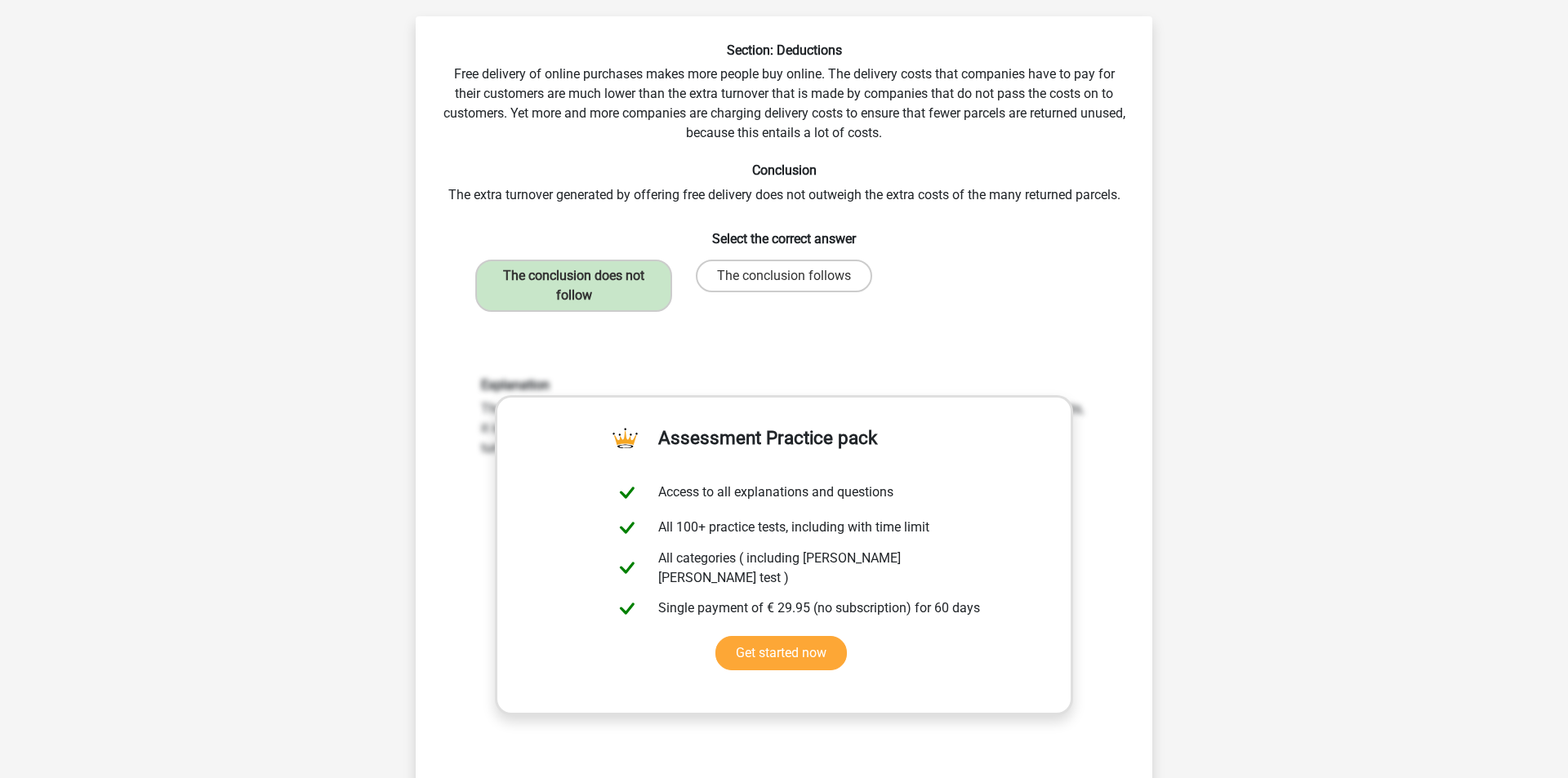
scroll to position [82, 0]
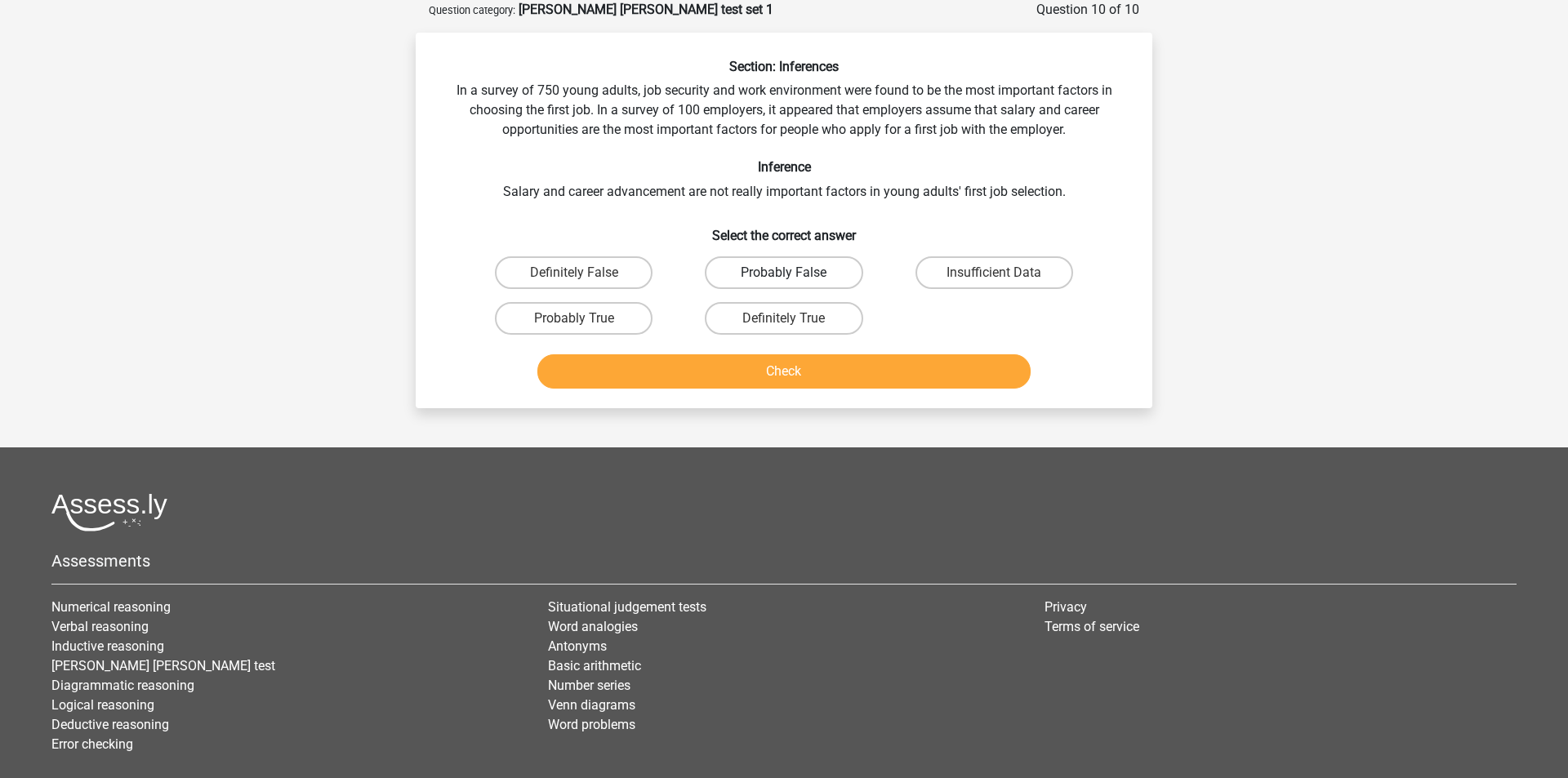
drag, startPoint x: 834, startPoint y: 270, endPoint x: 856, endPoint y: 282, distance: 25.1
click at [834, 270] on label "Probably False" at bounding box center [783, 273] width 157 height 33
click at [795, 273] on input "Probably False" at bounding box center [788, 277] width 10 height 10
radio input "true"
click at [869, 378] on button "Check" at bounding box center [784, 372] width 494 height 34
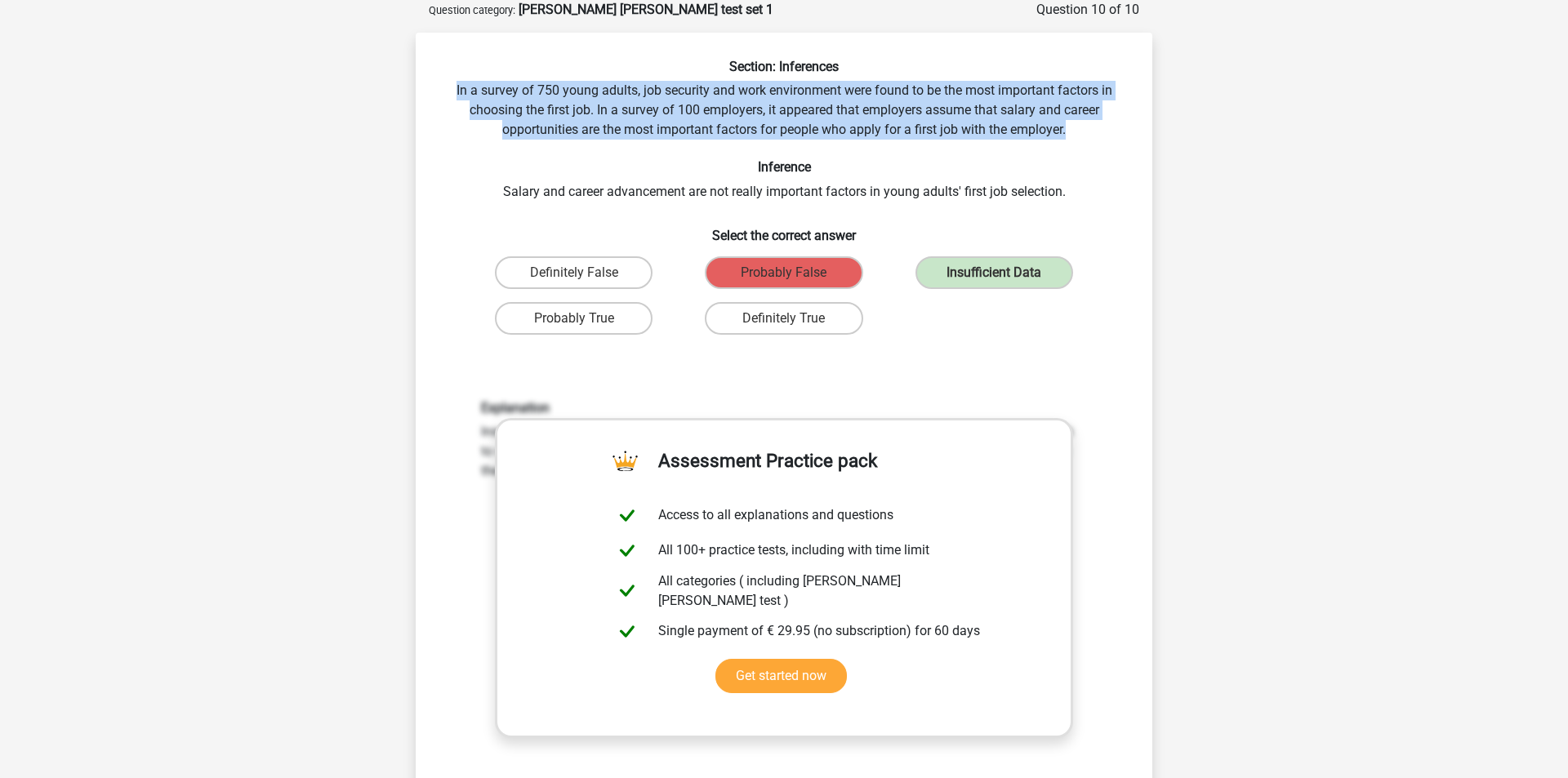
drag, startPoint x: 454, startPoint y: 91, endPoint x: 1079, endPoint y: 127, distance: 626.0
click at [1079, 127] on div "Section: Inferences In a survey of 750 young adults, job security and work envi…" at bounding box center [784, 489] width 723 height 863
copy div "In a survey of 750 young adults, job security and work environment were found t…"
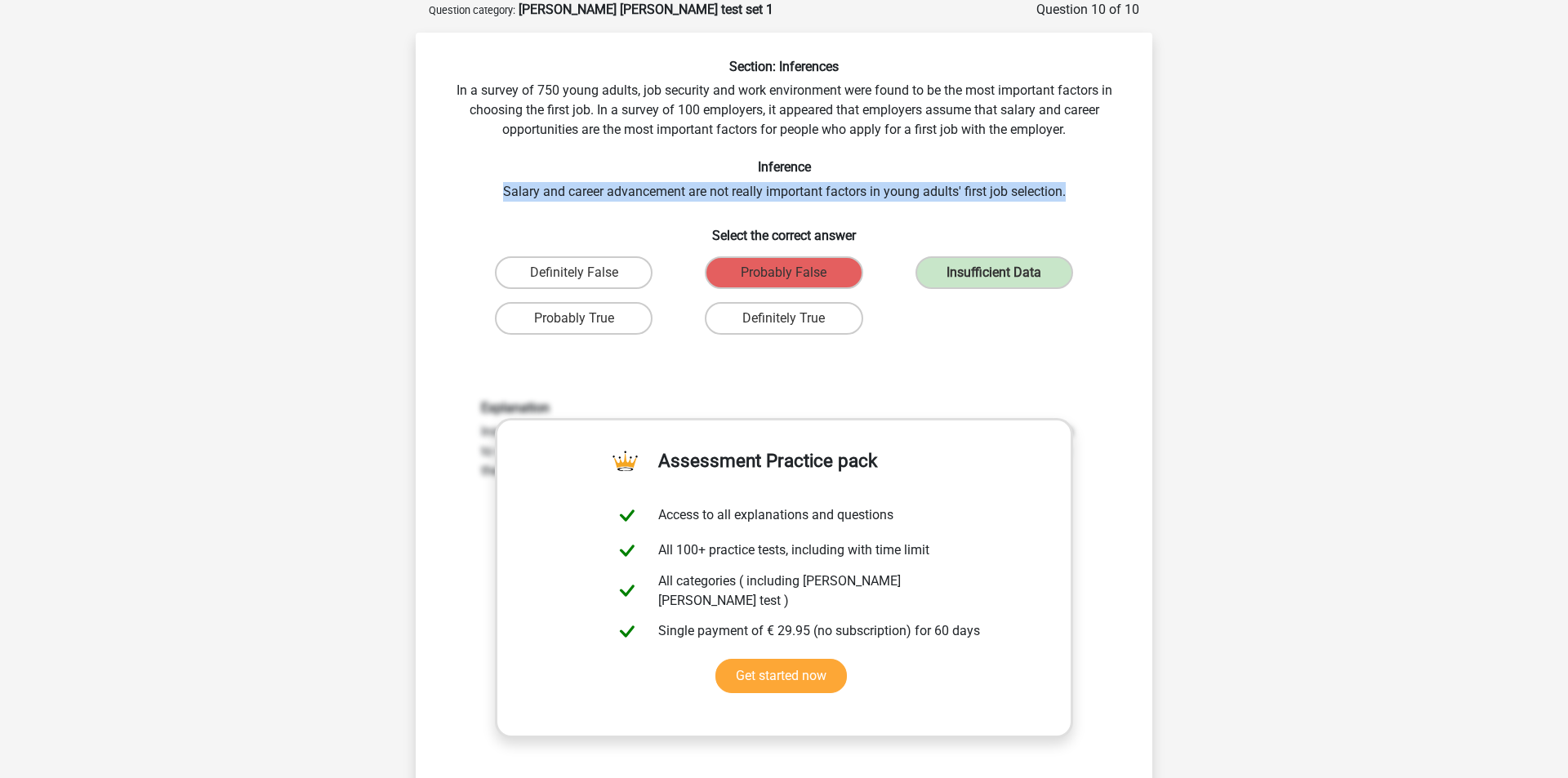
drag, startPoint x: 502, startPoint y: 191, endPoint x: 1078, endPoint y: 190, distance: 576.0
click at [1078, 190] on div "Section: Inferences In a survey of 750 young adults, job security and work envi…" at bounding box center [784, 489] width 723 height 863
copy div "Salary and career advancement are not really important factors in young adults'…"
